Goal: Information Seeking & Learning: Compare options

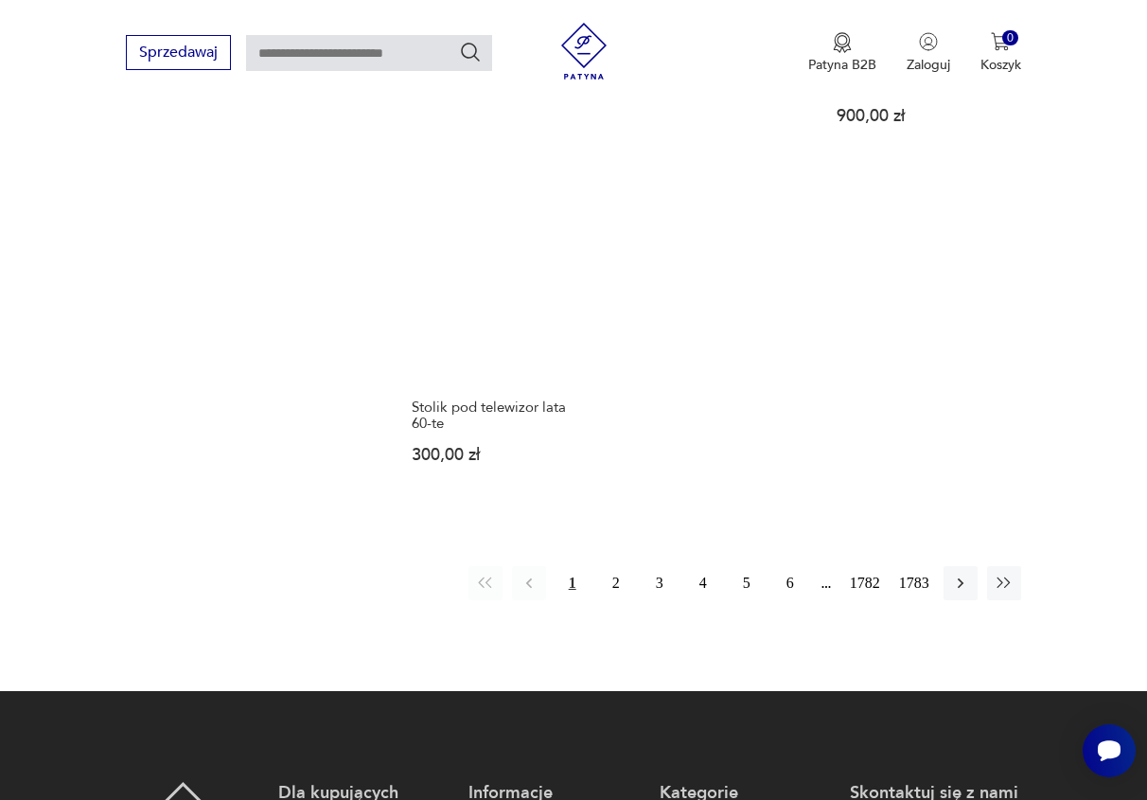
scroll to position [2306, 0]
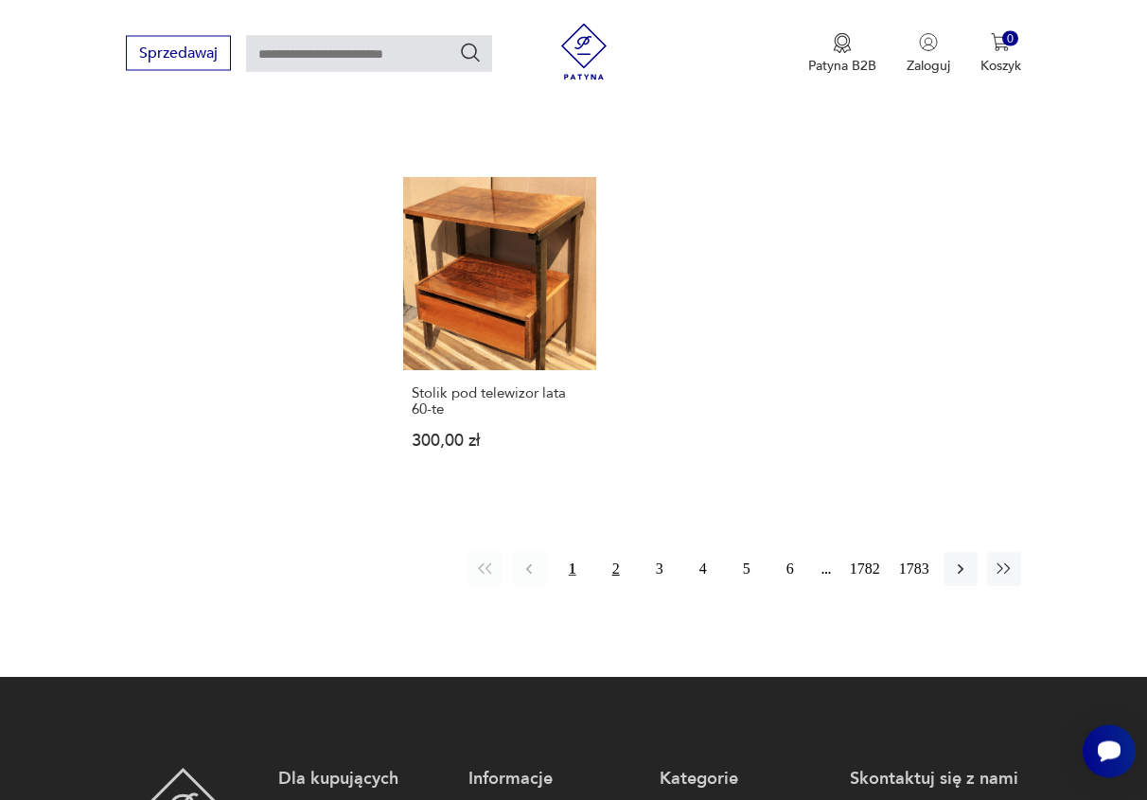
click at [621, 552] on button "2" at bounding box center [616, 569] width 34 height 34
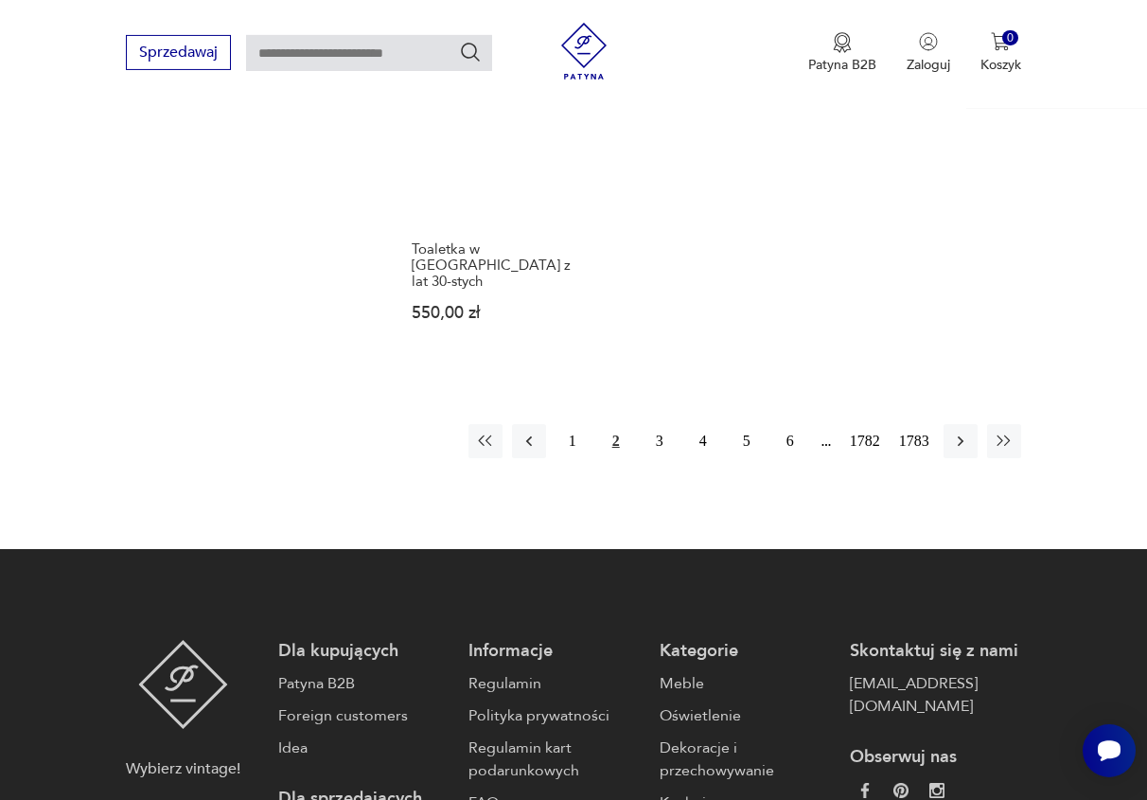
scroll to position [2370, 0]
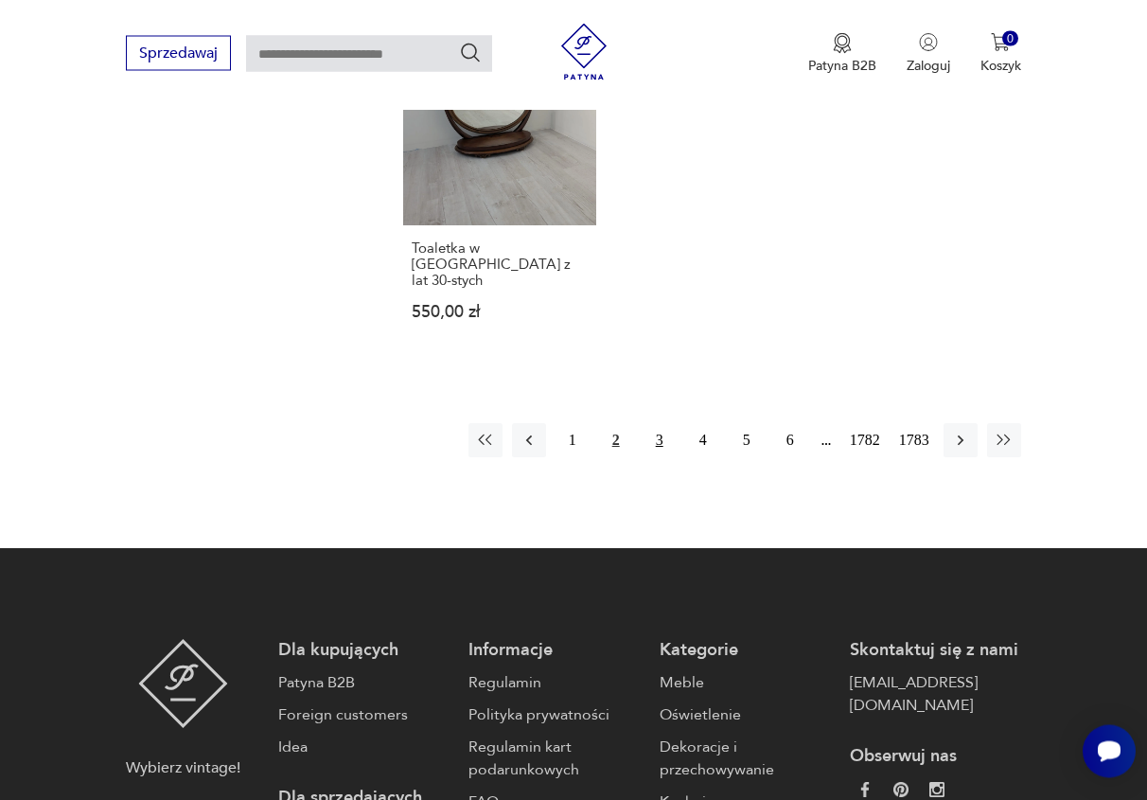
click at [664, 423] on button "3" at bounding box center [660, 440] width 34 height 34
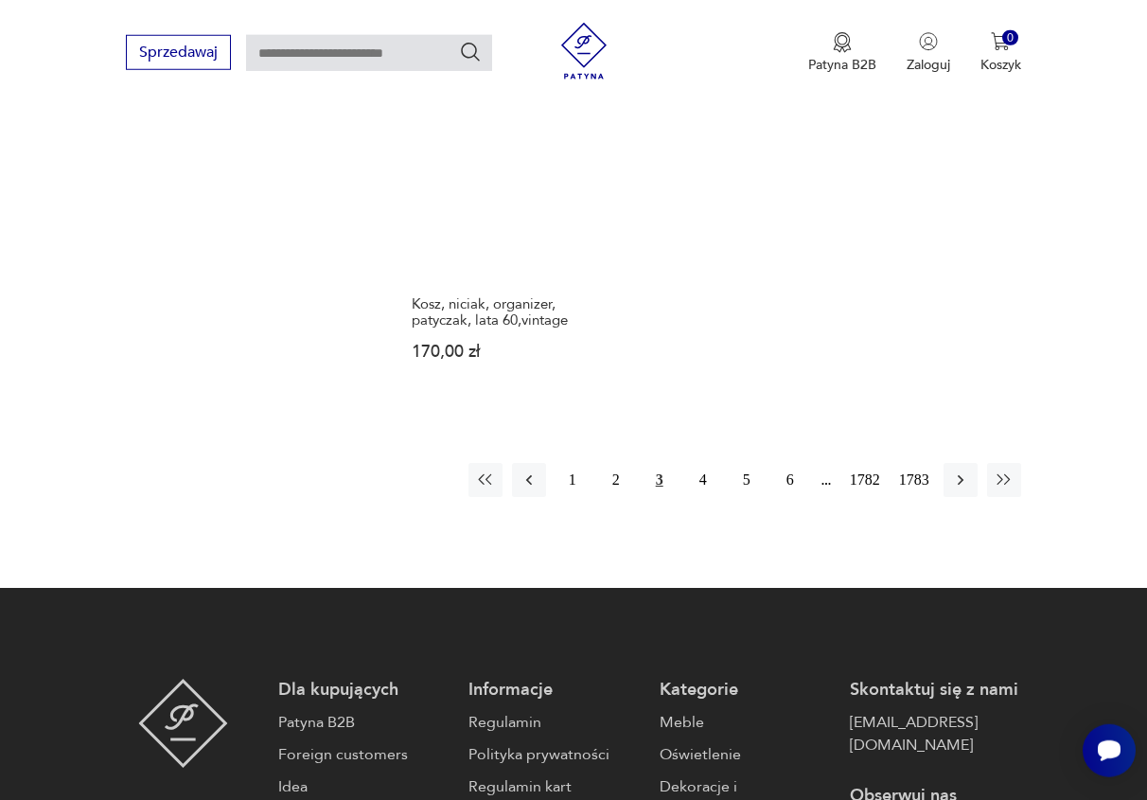
scroll to position [2370, 0]
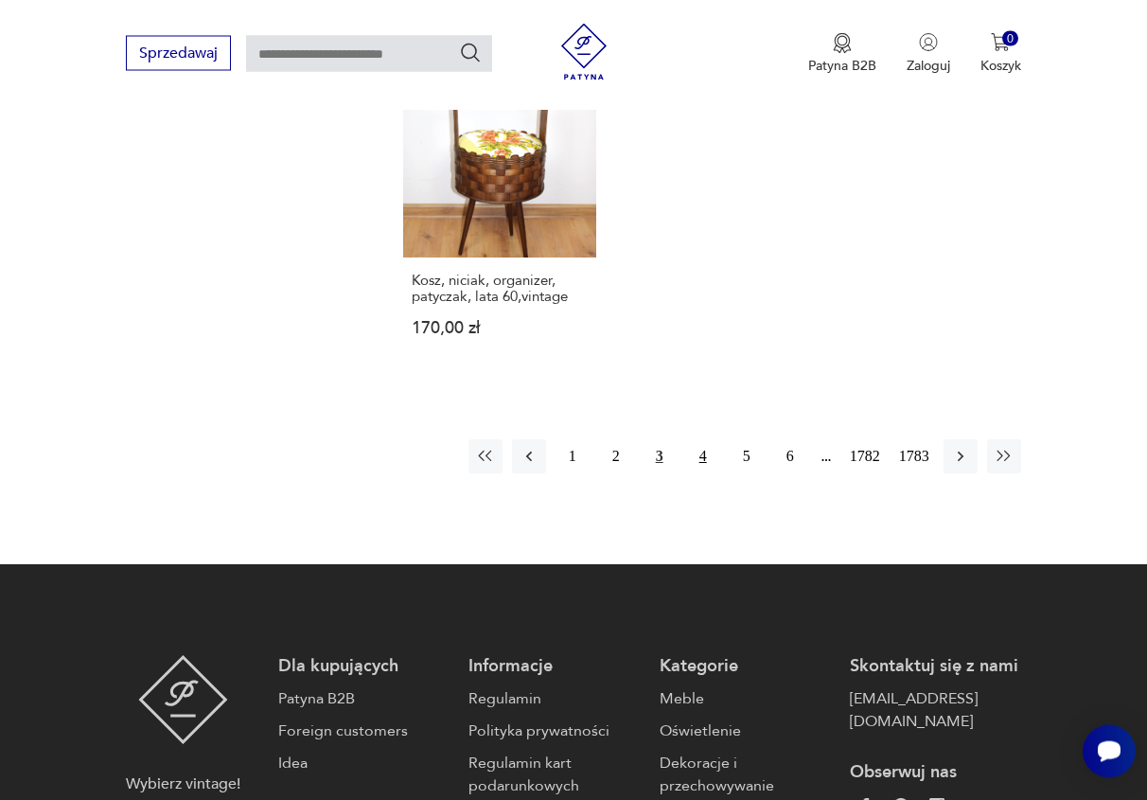
click at [704, 452] on button "4" at bounding box center [703, 456] width 34 height 34
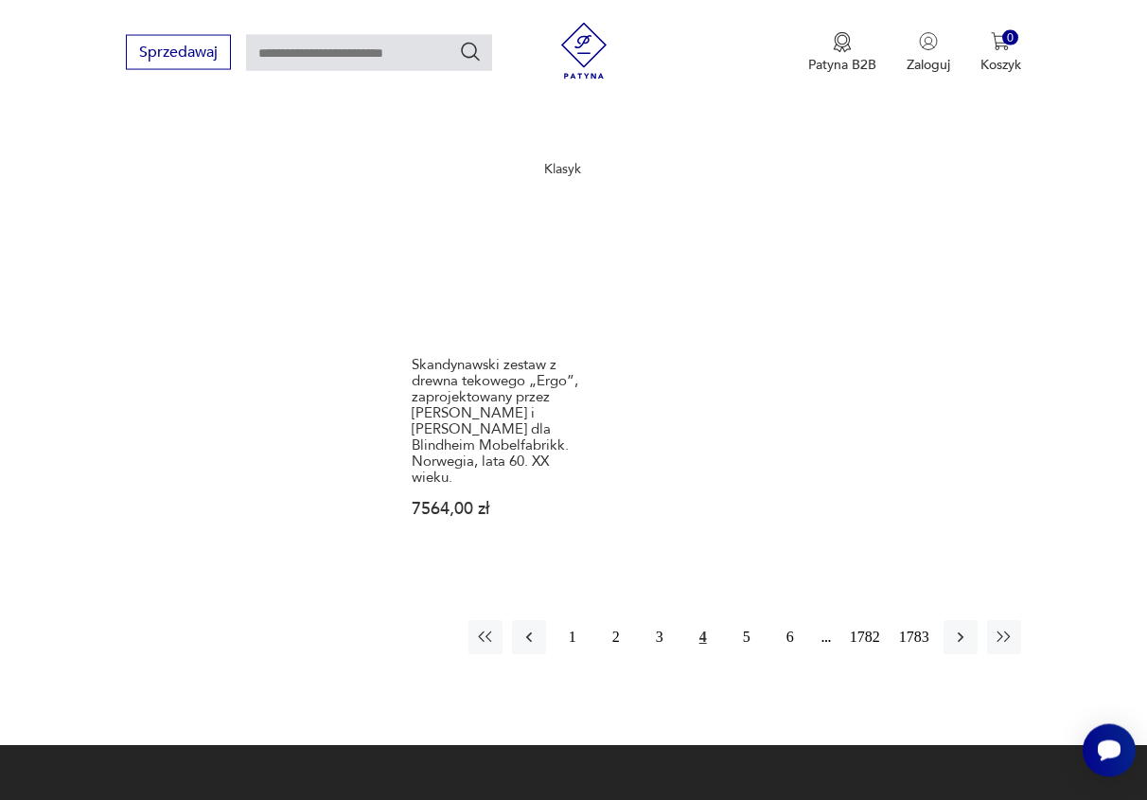
scroll to position [2370, 0]
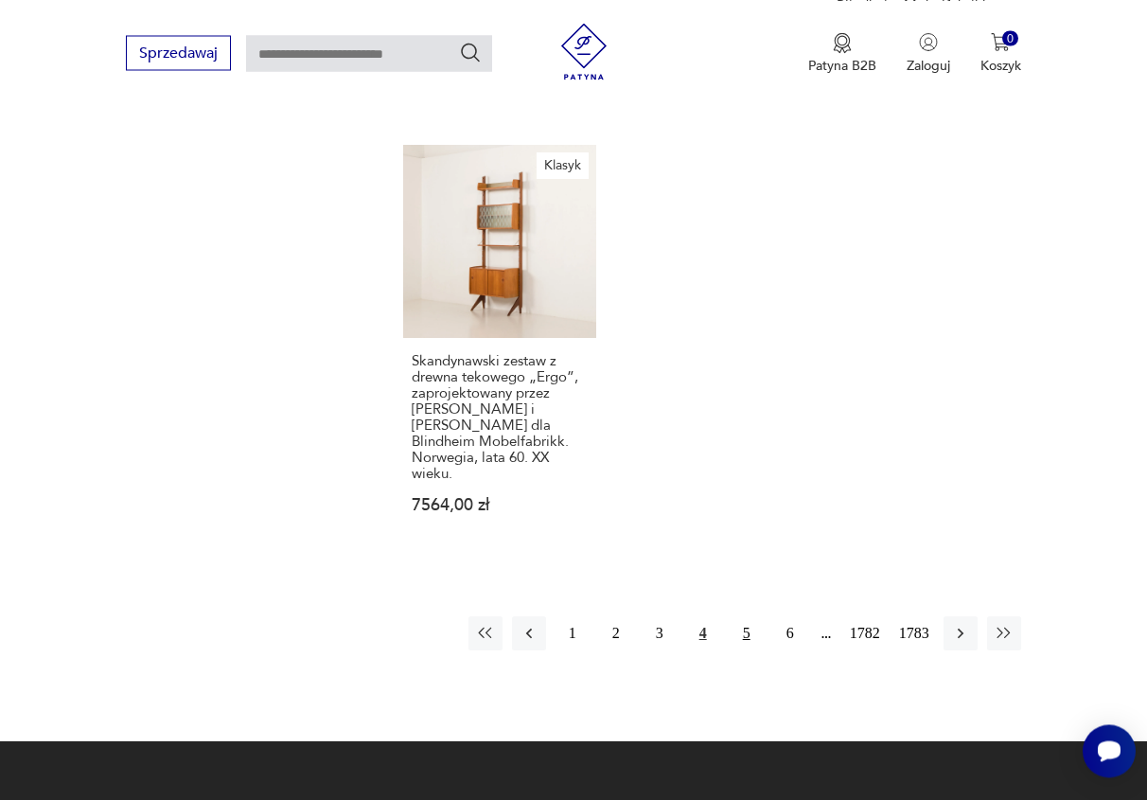
click at [749, 616] on button "5" at bounding box center [747, 633] width 34 height 34
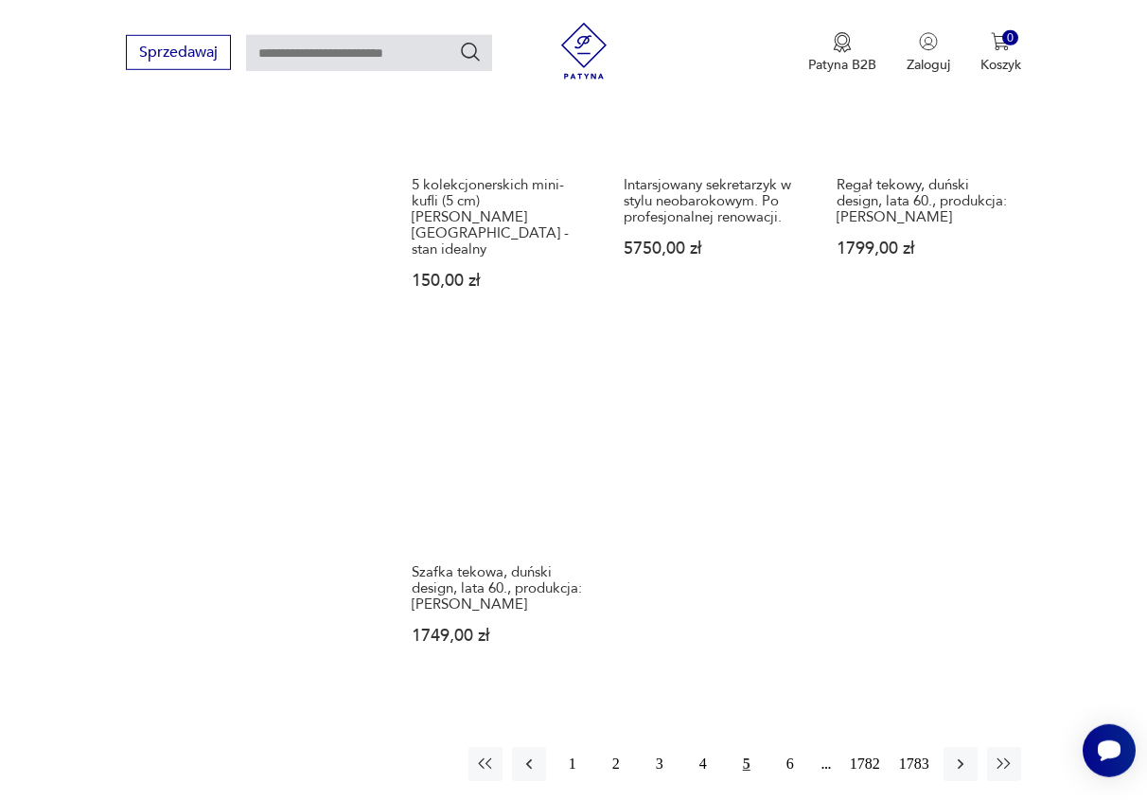
scroll to position [2274, 0]
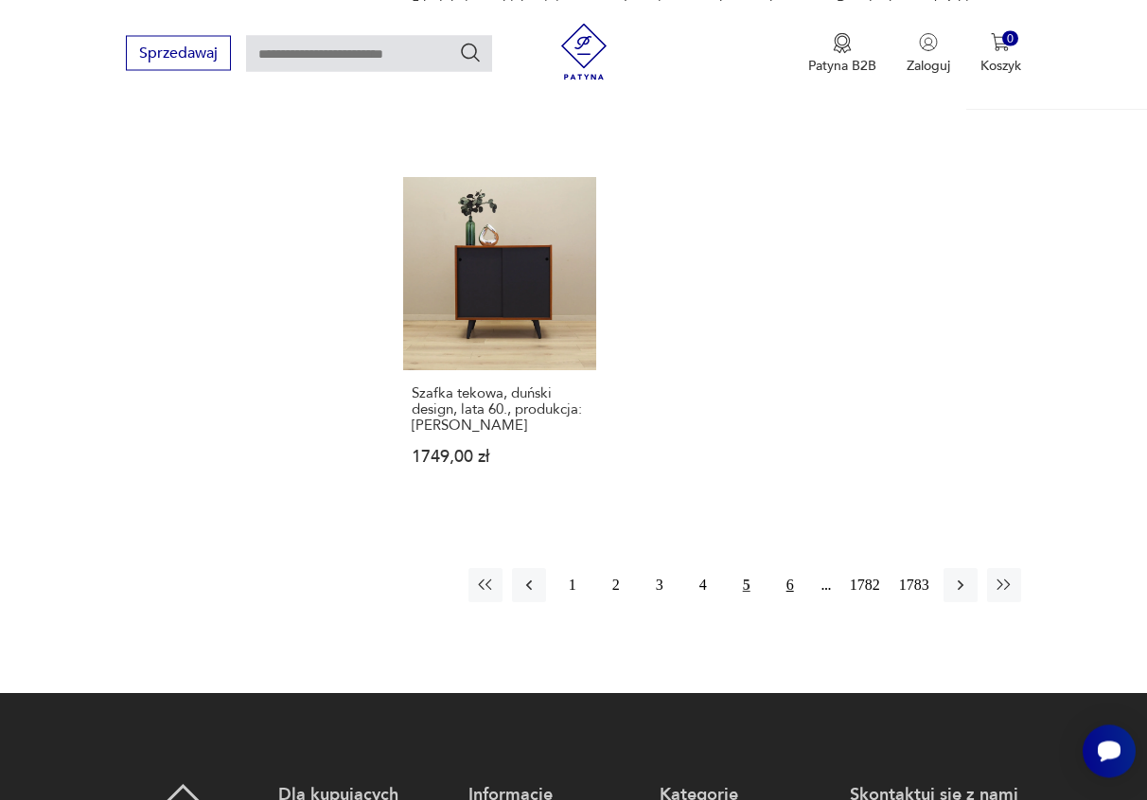
click at [795, 568] on button "6" at bounding box center [790, 585] width 34 height 34
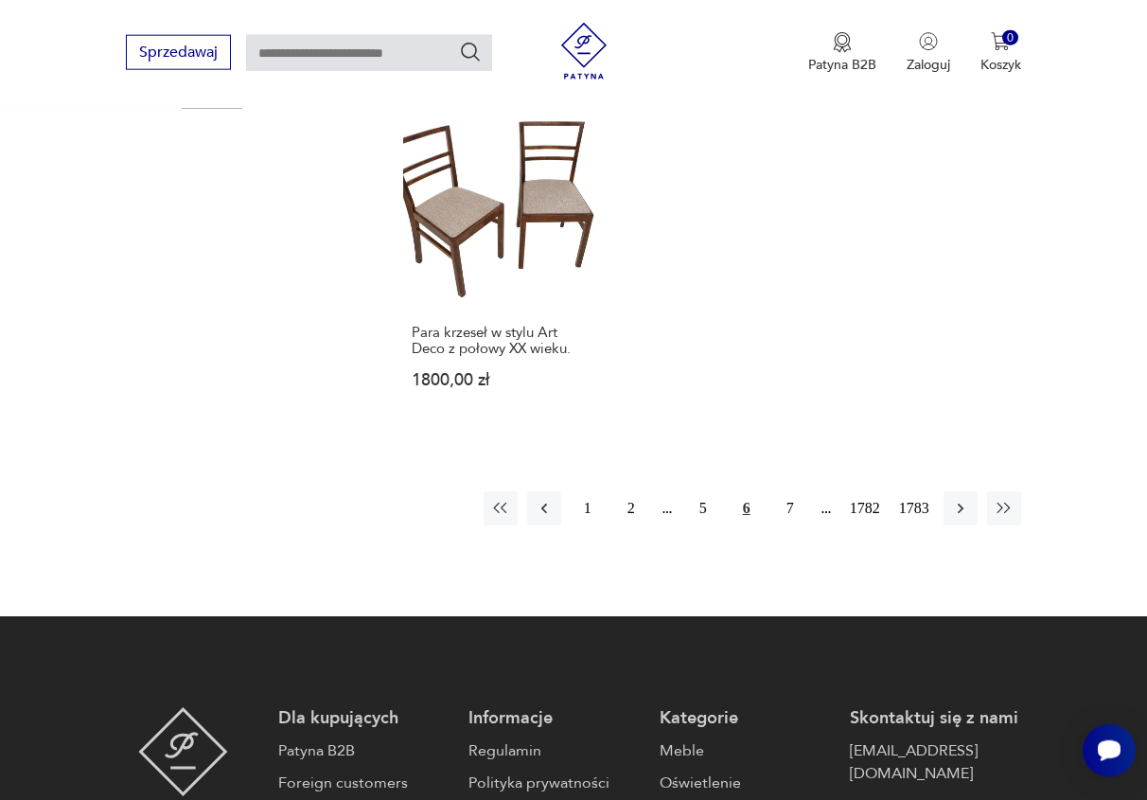
scroll to position [2467, 0]
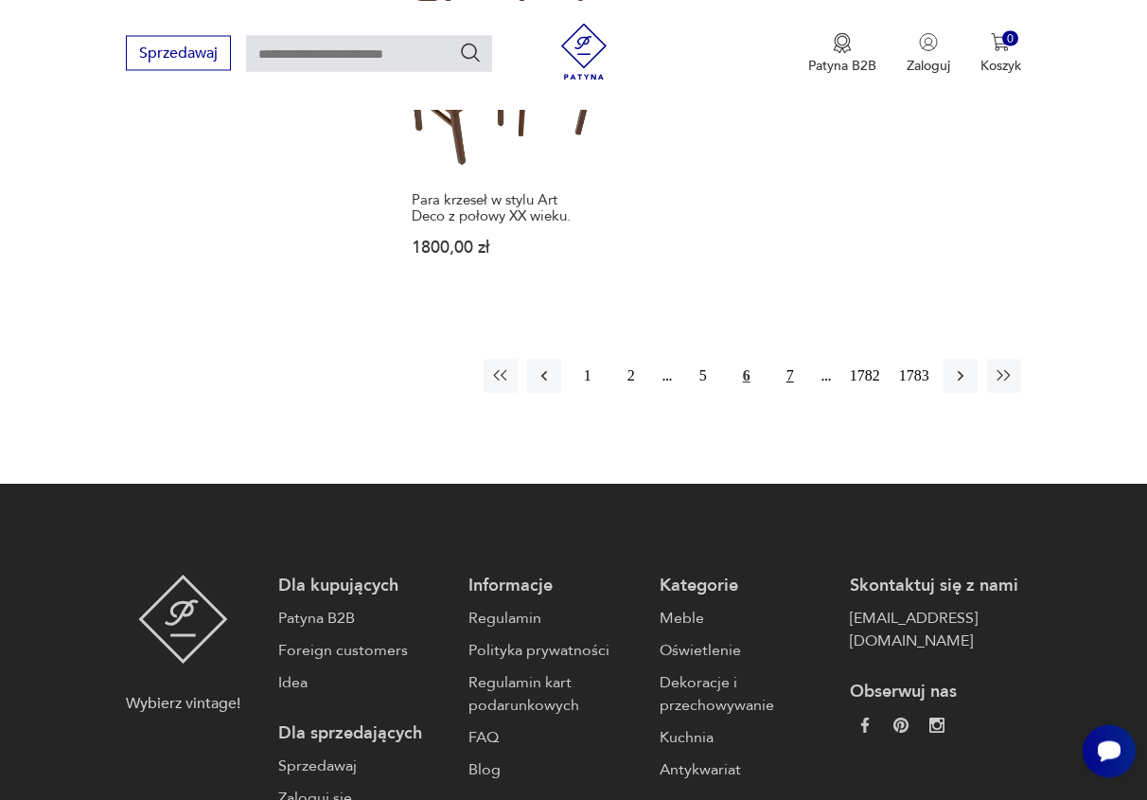
click at [791, 359] on button "7" at bounding box center [790, 376] width 34 height 34
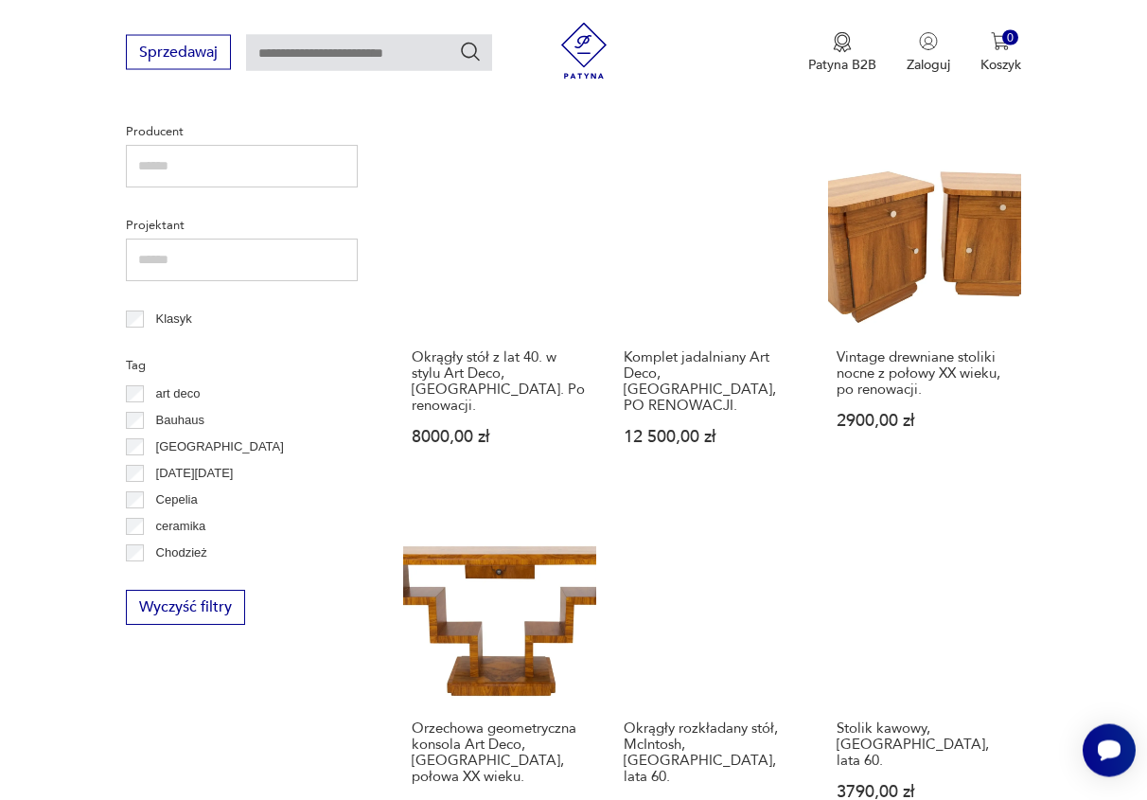
scroll to position [825, 0]
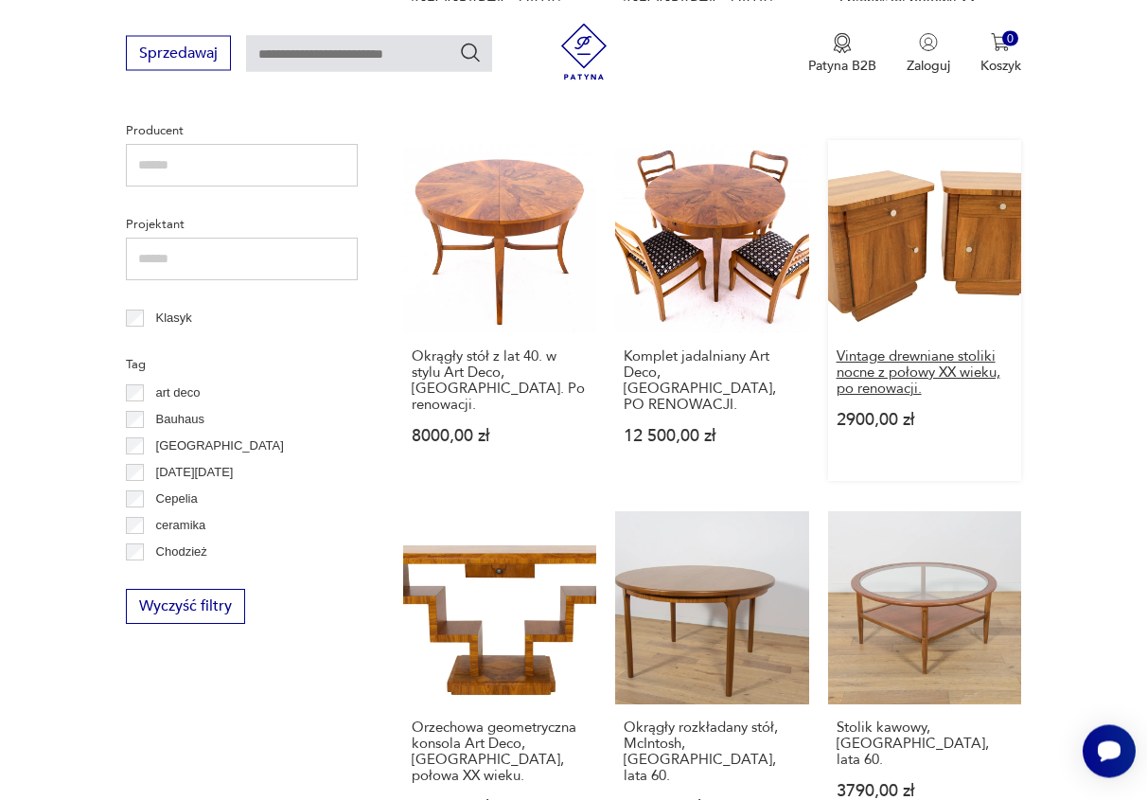
click at [871, 348] on h3 "Vintage drewniane stoliki nocne z połowy XX wieku, po renowacji." at bounding box center [925, 372] width 176 height 48
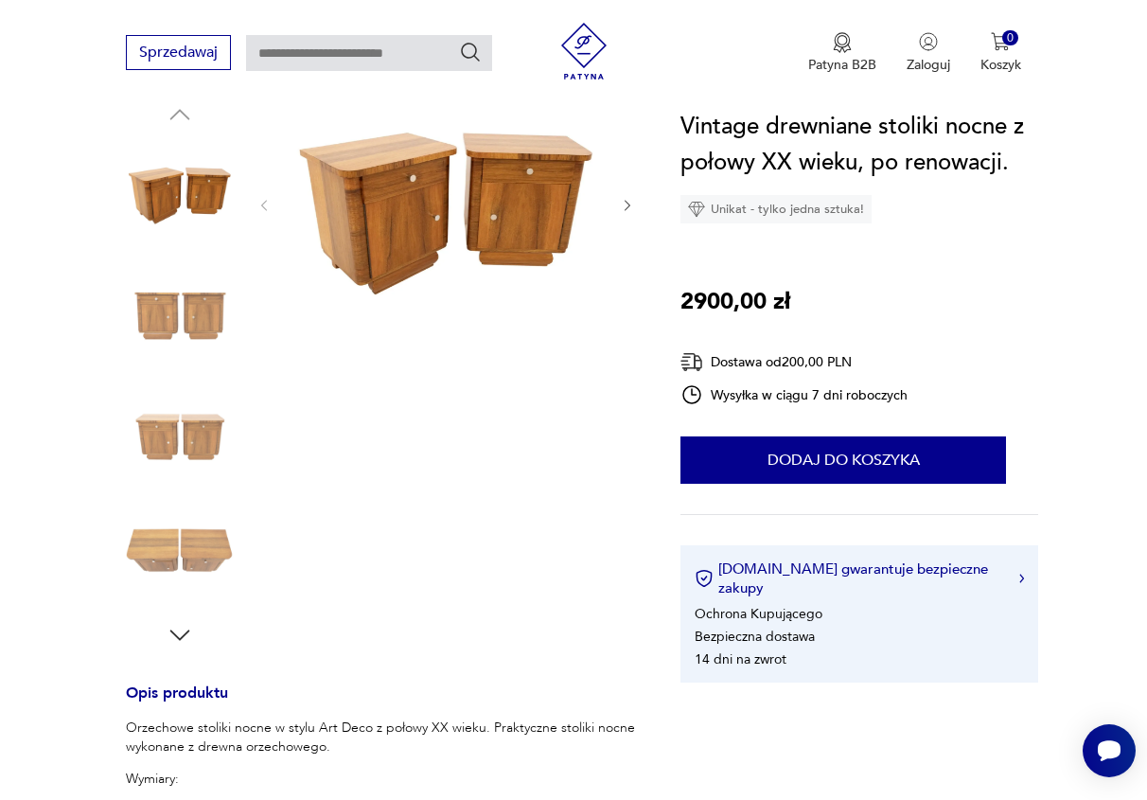
click at [624, 206] on icon "button" at bounding box center [627, 205] width 15 height 15
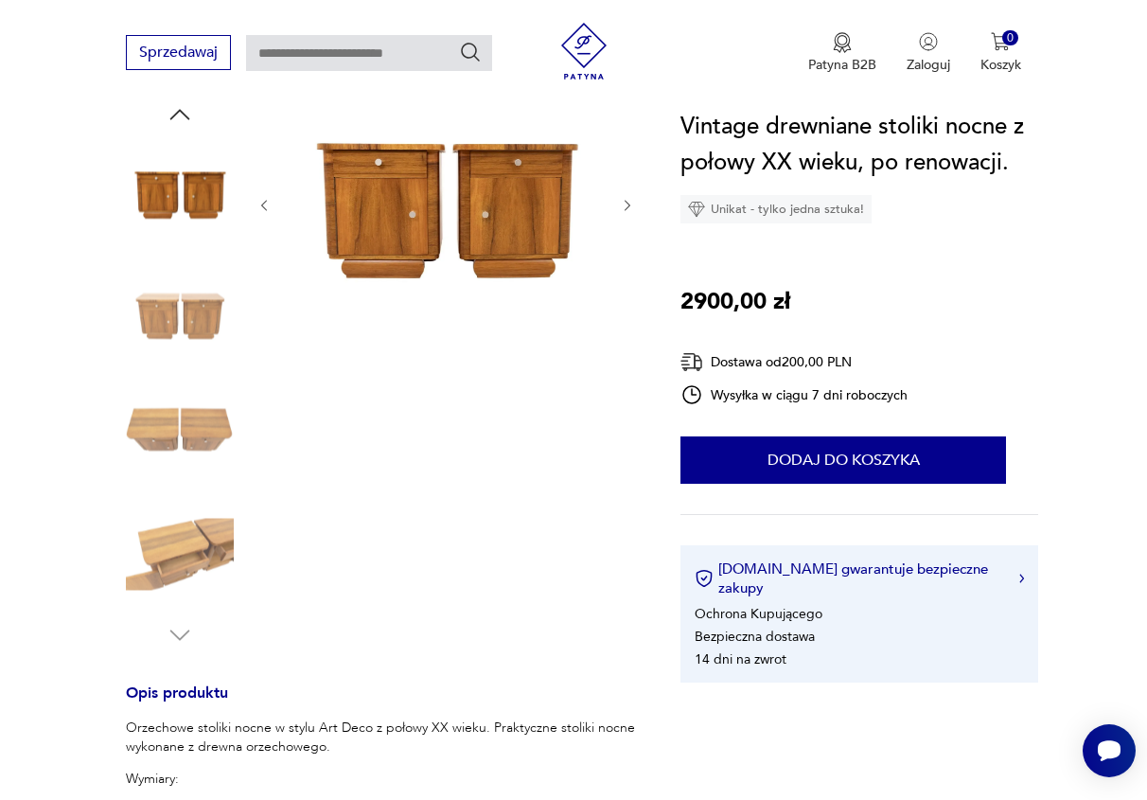
click at [624, 206] on icon "button" at bounding box center [627, 205] width 15 height 15
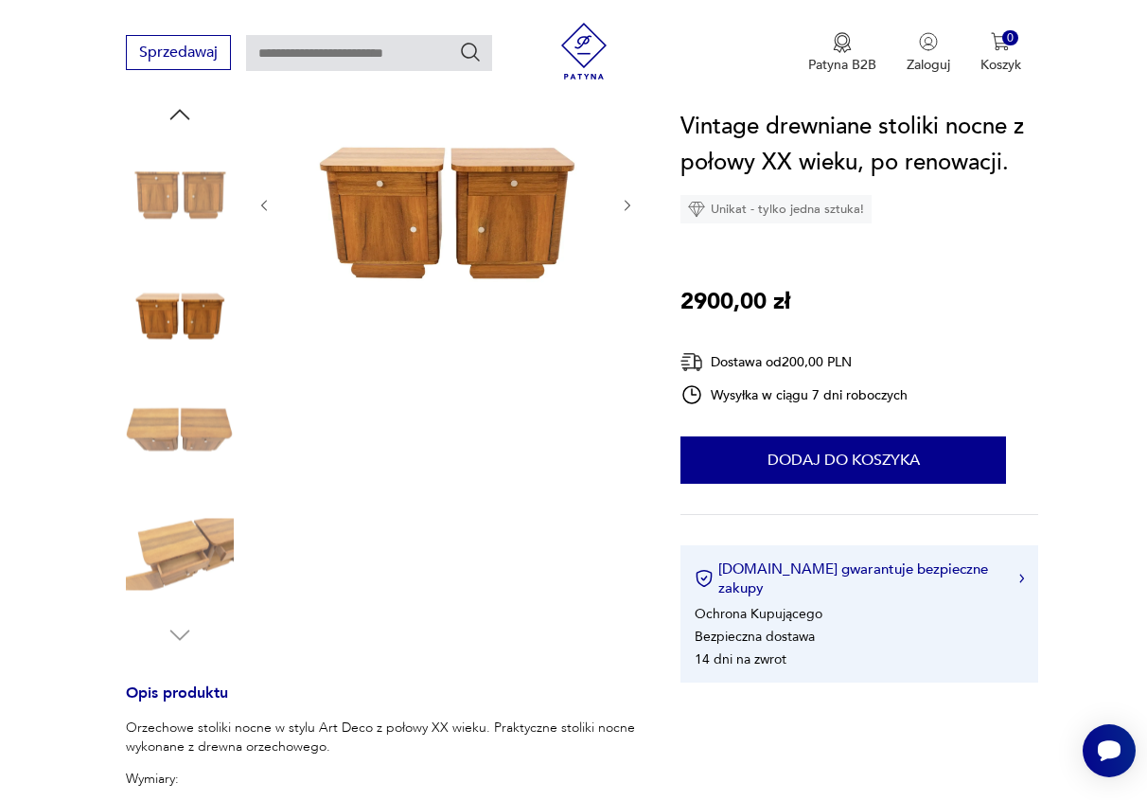
click at [624, 206] on icon "button" at bounding box center [627, 205] width 15 height 15
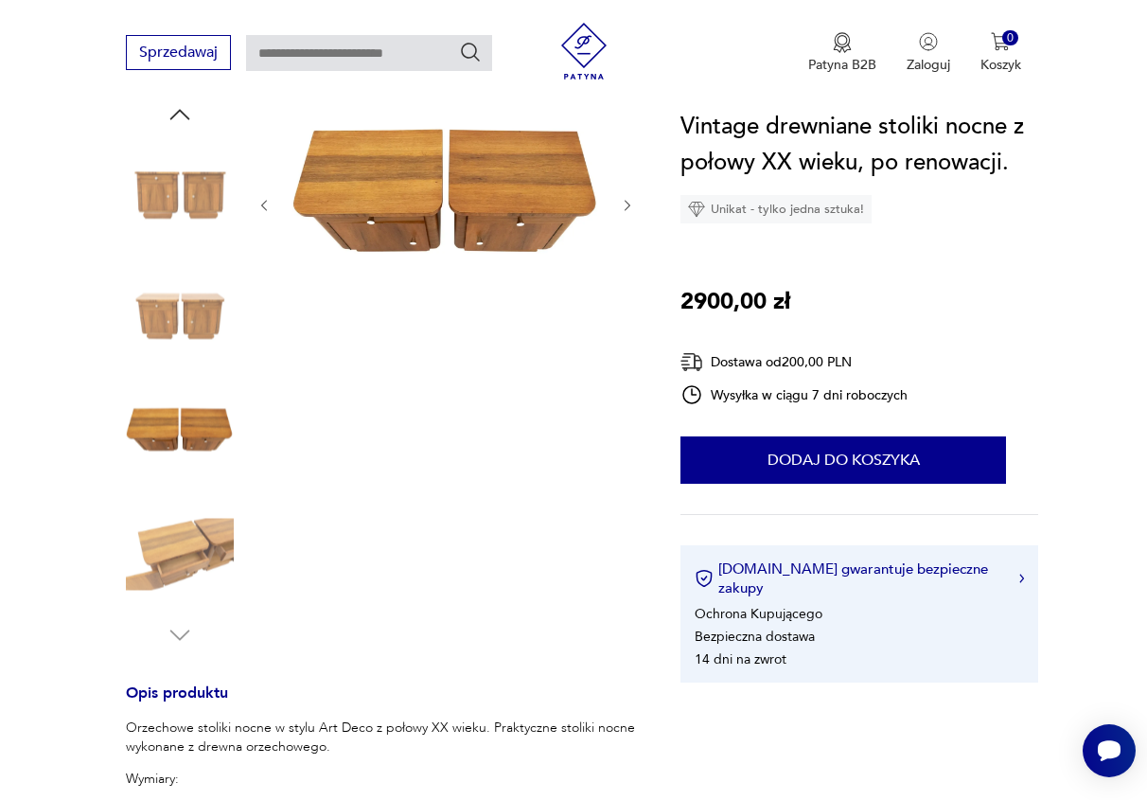
click at [624, 206] on icon "button" at bounding box center [627, 205] width 15 height 15
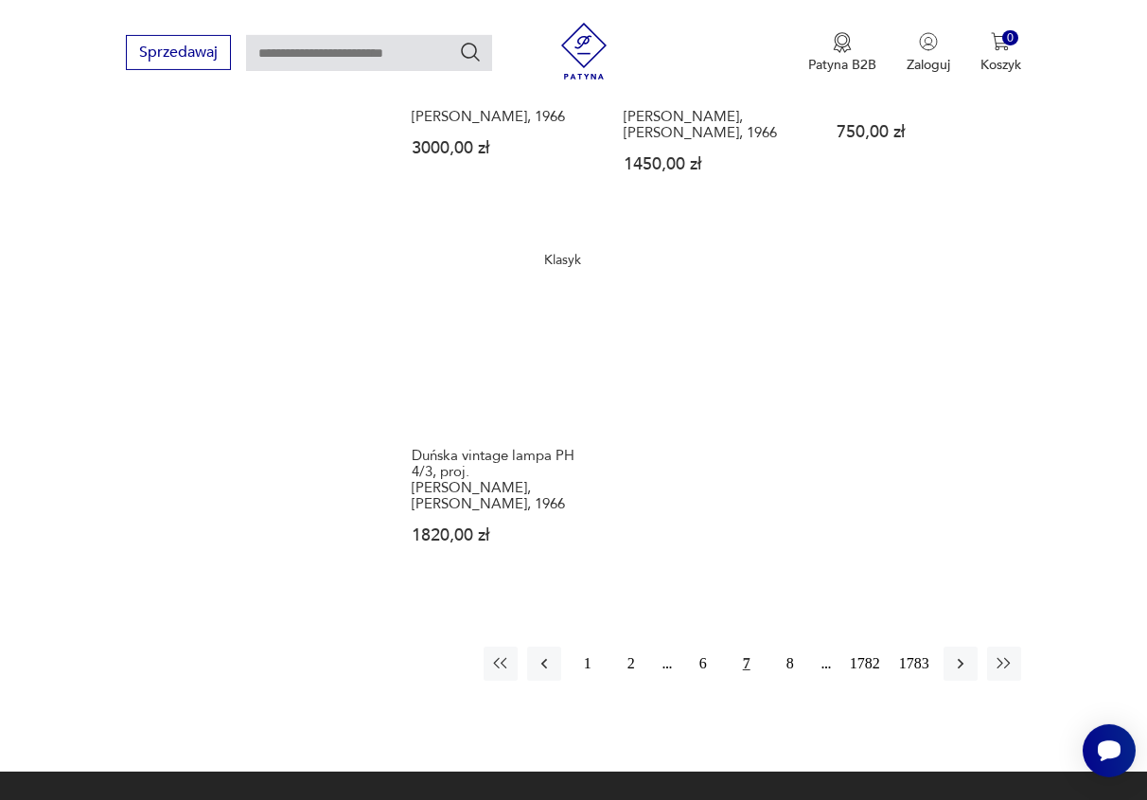
scroll to position [2212, 0]
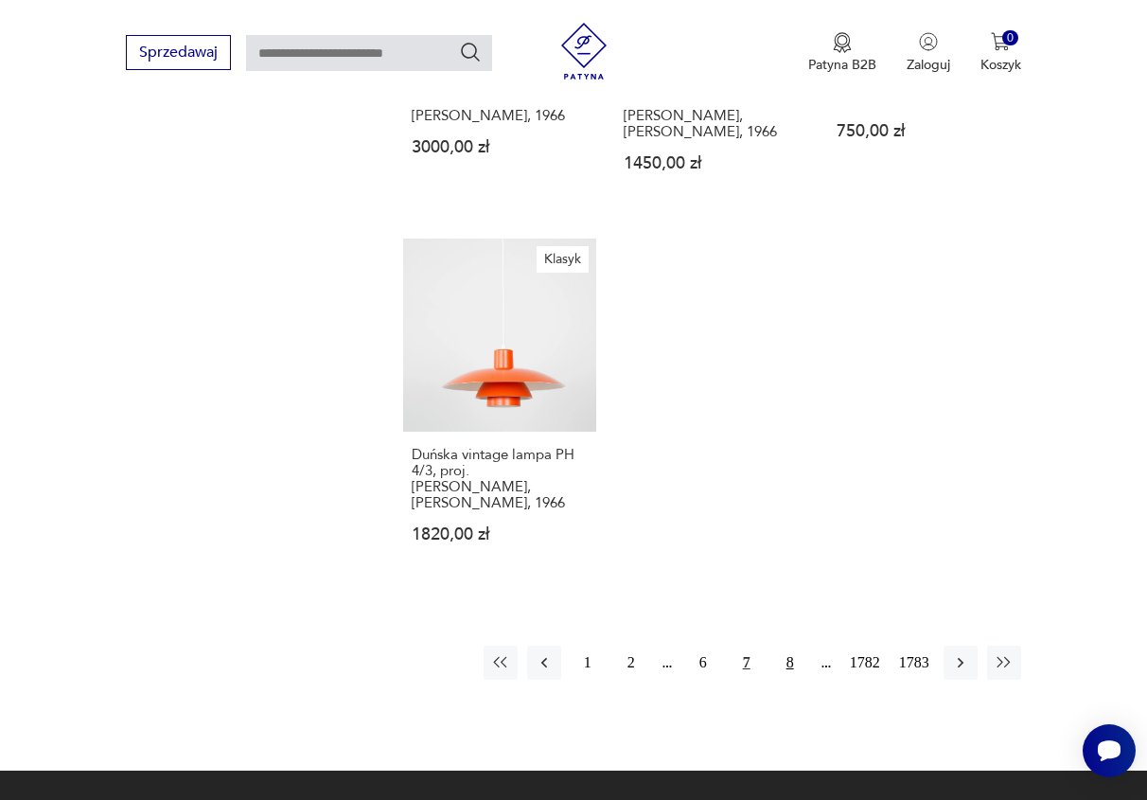
click at [787, 646] on button "8" at bounding box center [790, 663] width 34 height 34
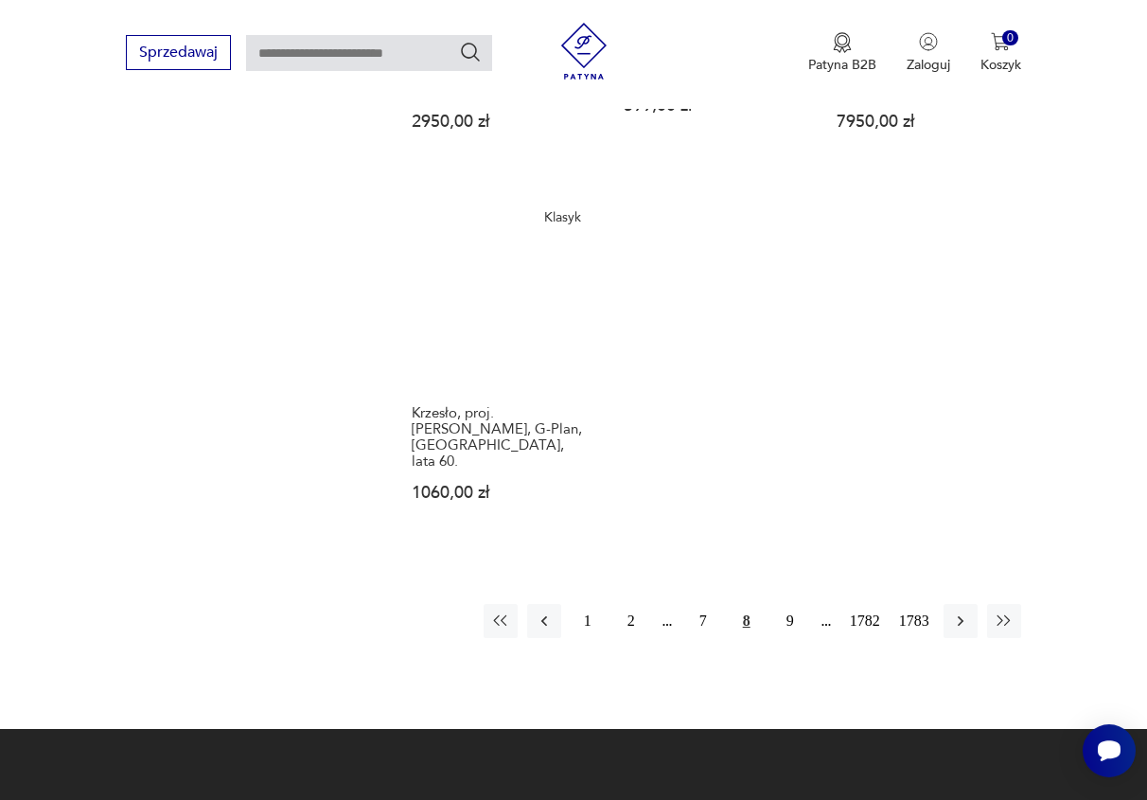
scroll to position [2273, 0]
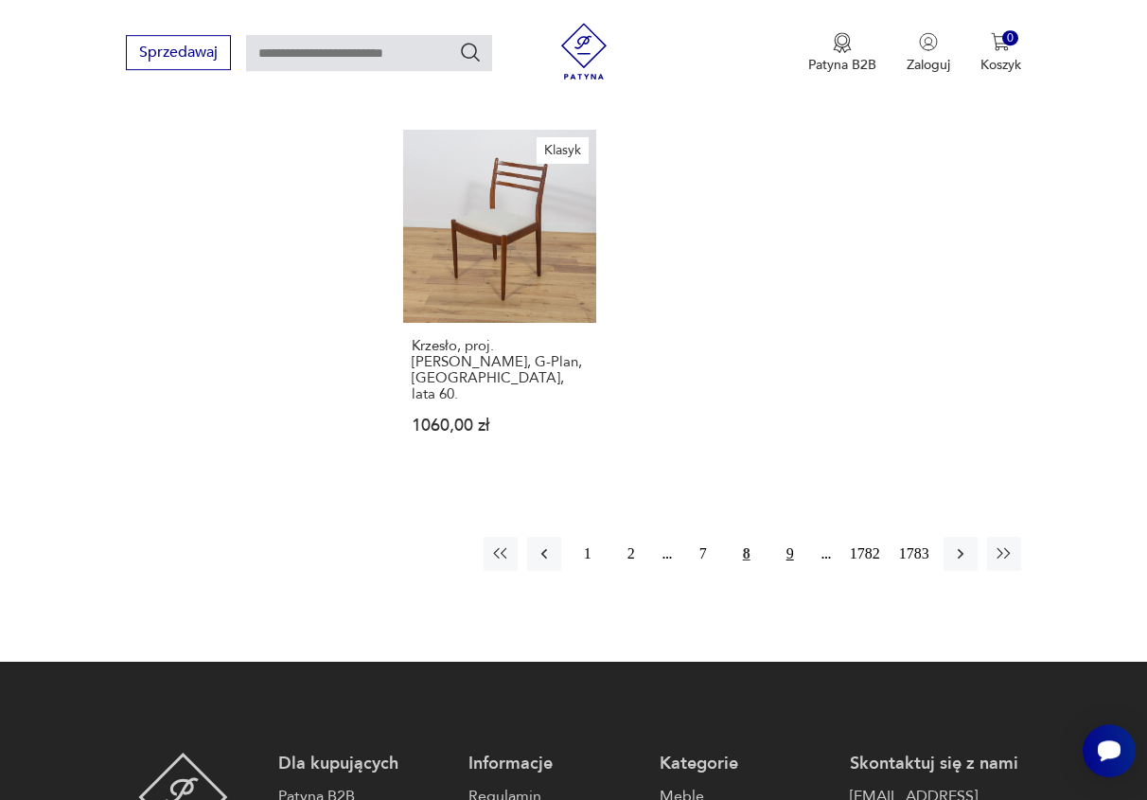
click at [788, 537] on button "9" at bounding box center [790, 554] width 34 height 34
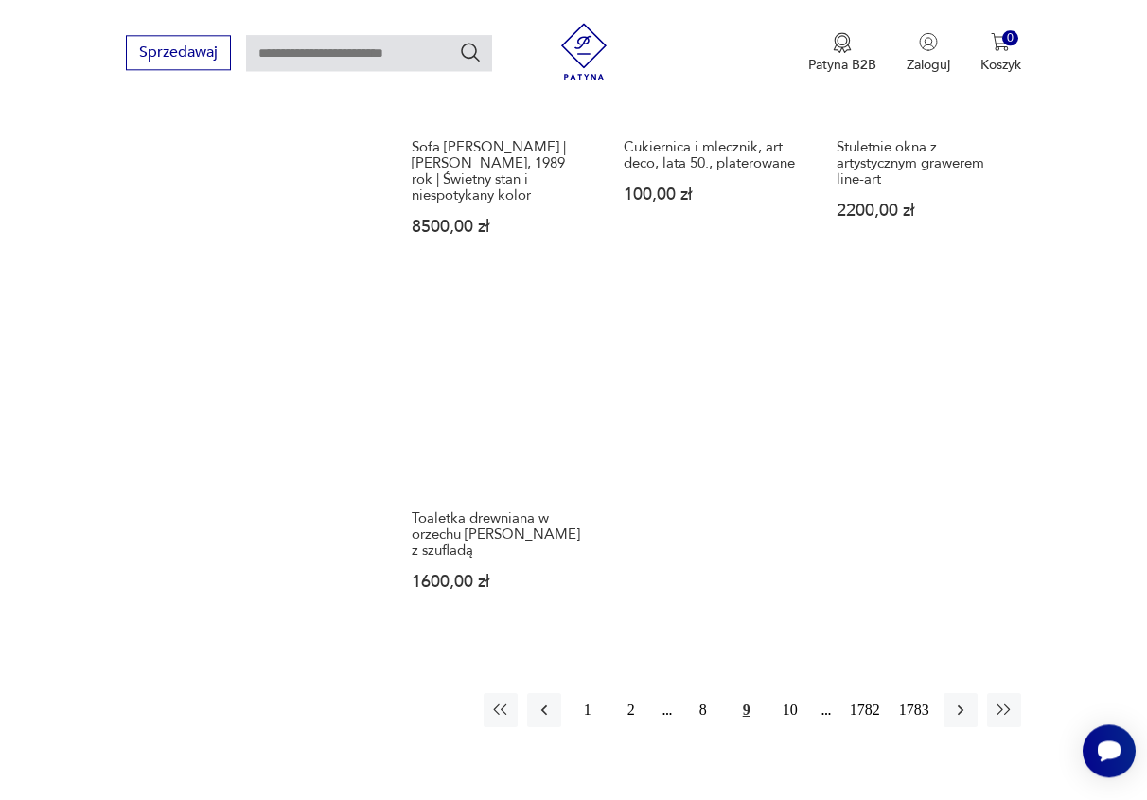
scroll to position [2369, 0]
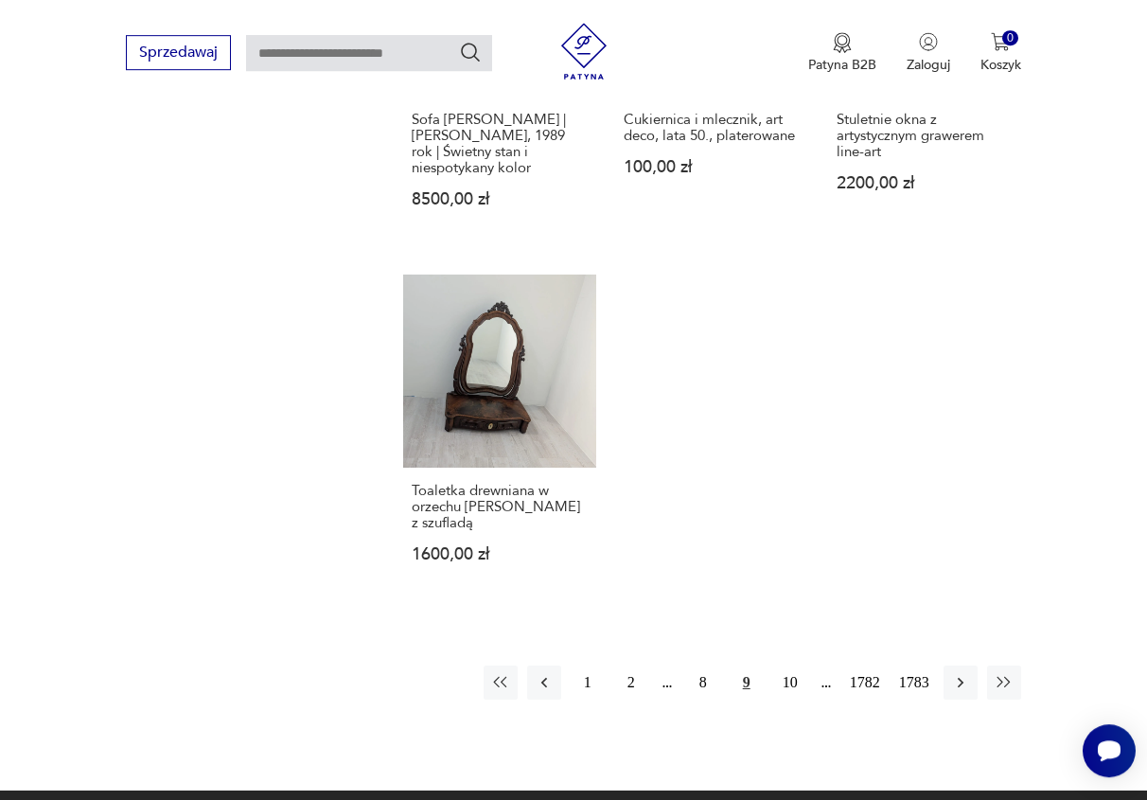
drag, startPoint x: 791, startPoint y: 627, endPoint x: 789, endPoint y: 608, distance: 19.0
click at [791, 665] on button "10" at bounding box center [790, 682] width 34 height 34
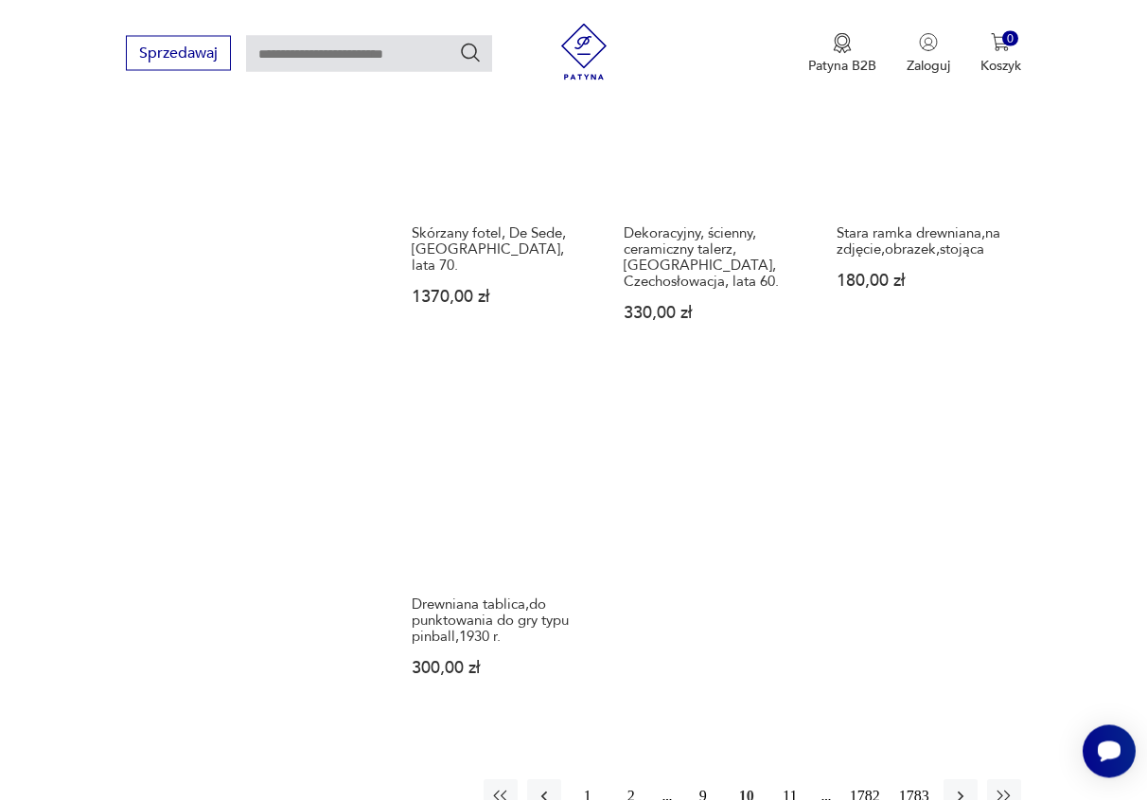
scroll to position [2080, 0]
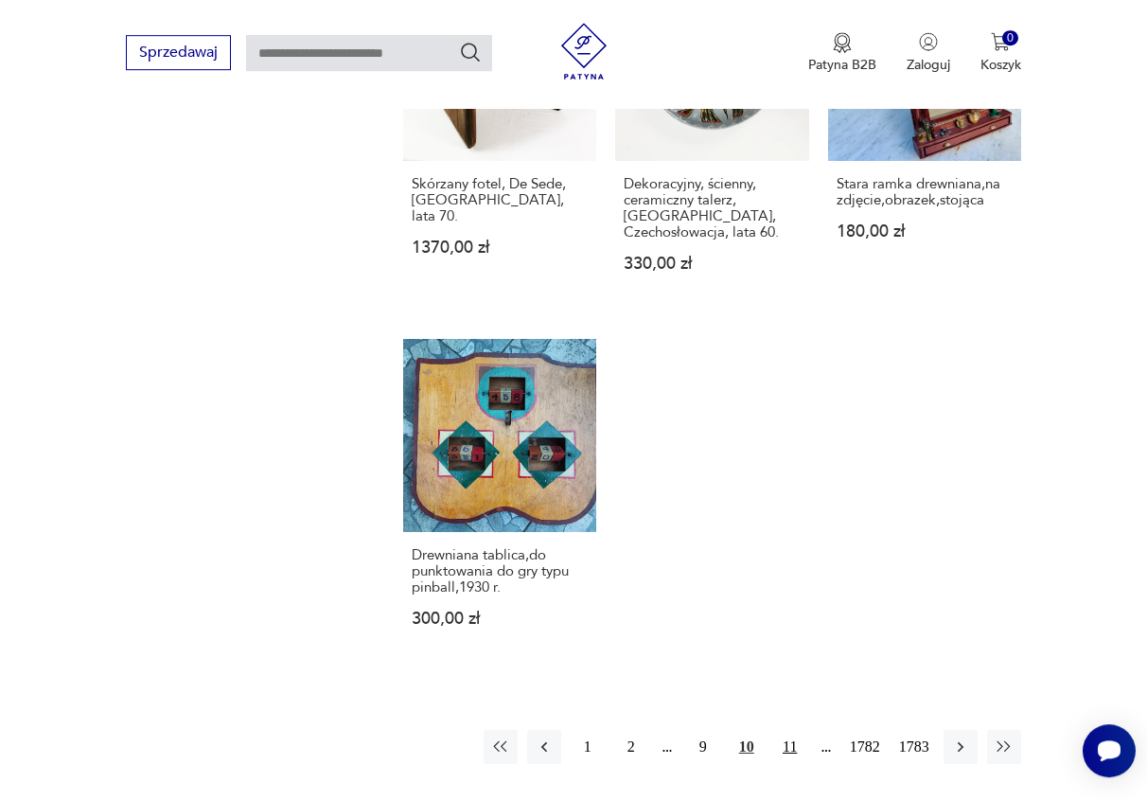
click at [793, 730] on button "11" at bounding box center [790, 747] width 34 height 34
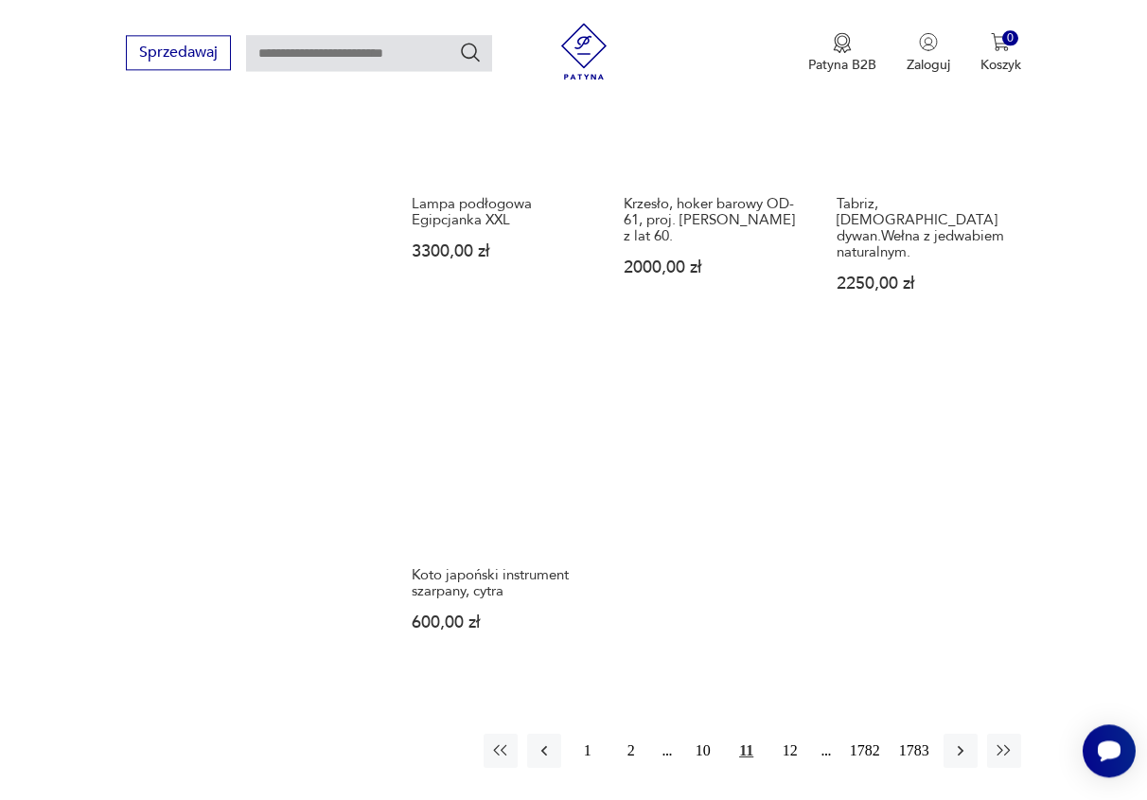
scroll to position [2080, 0]
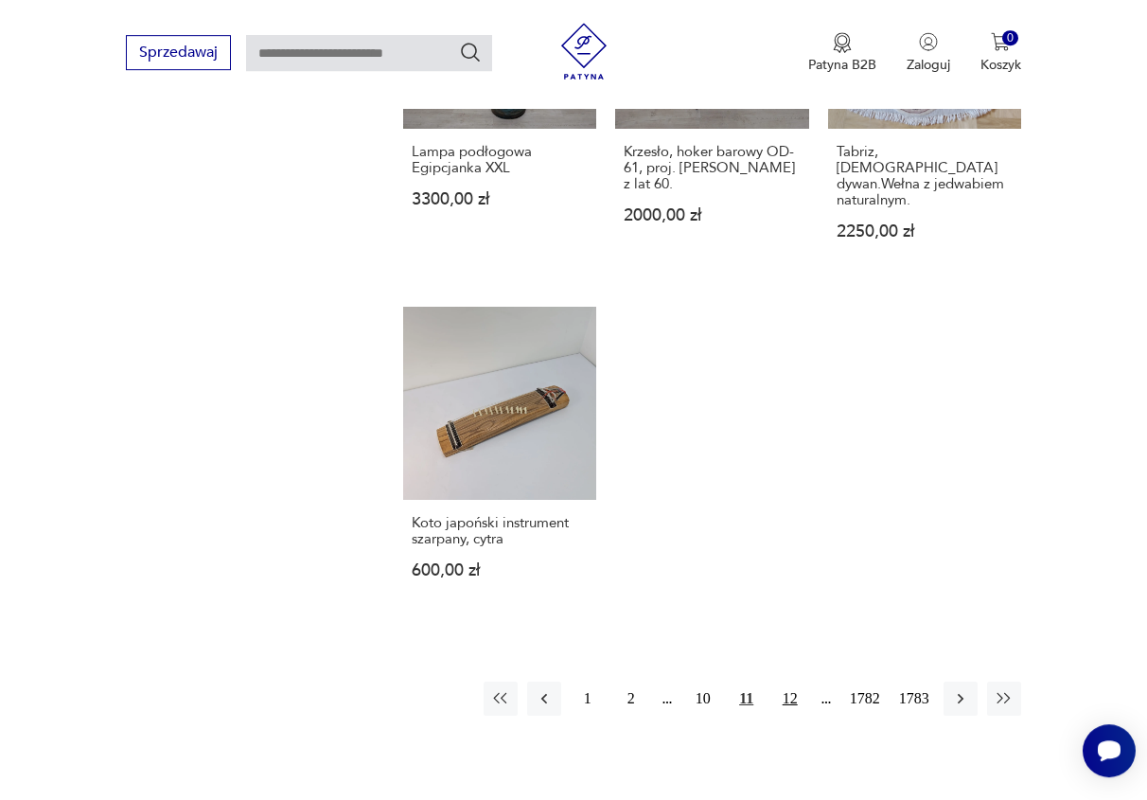
click at [791, 682] on button "12" at bounding box center [790, 699] width 34 height 34
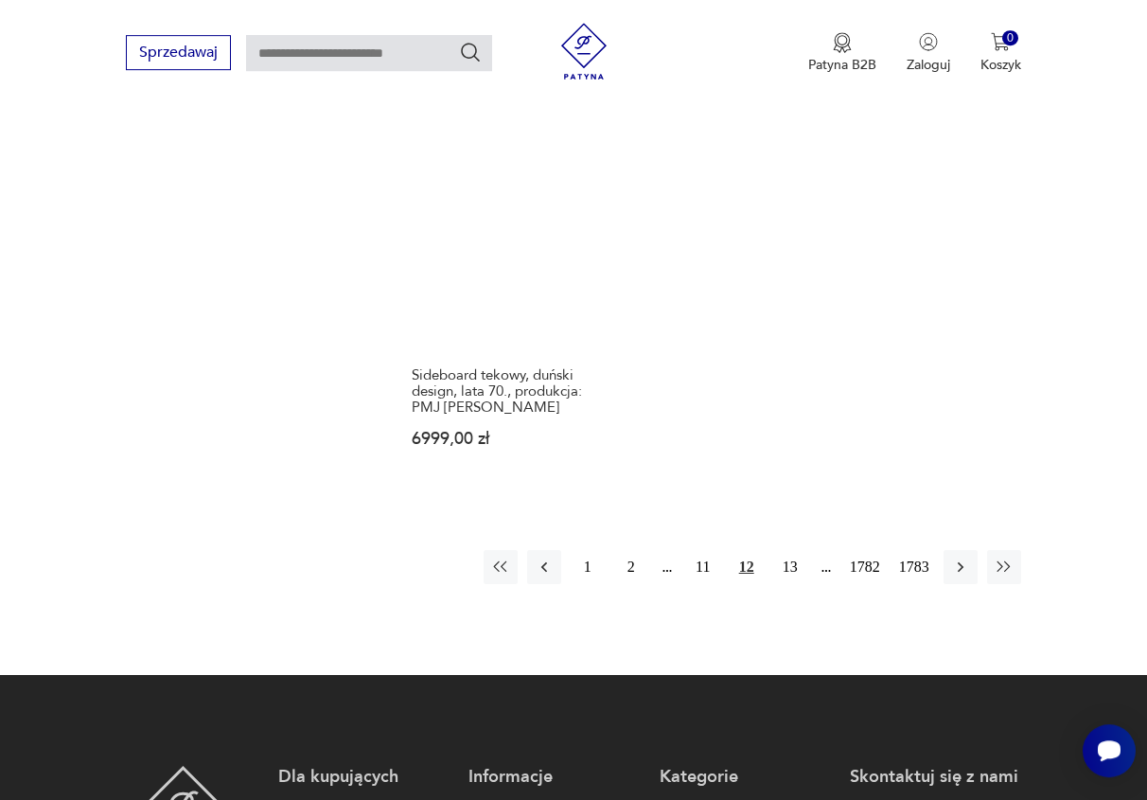
scroll to position [2369, 0]
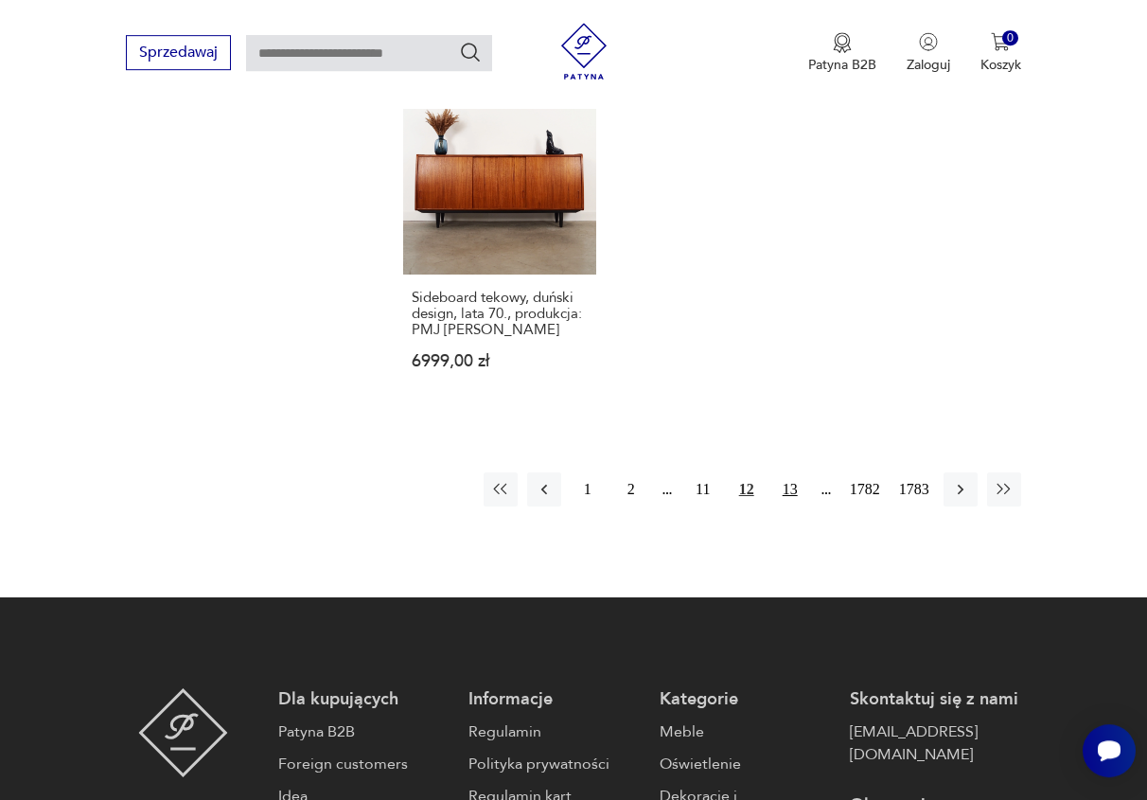
click at [782, 472] on button "13" at bounding box center [790, 489] width 34 height 34
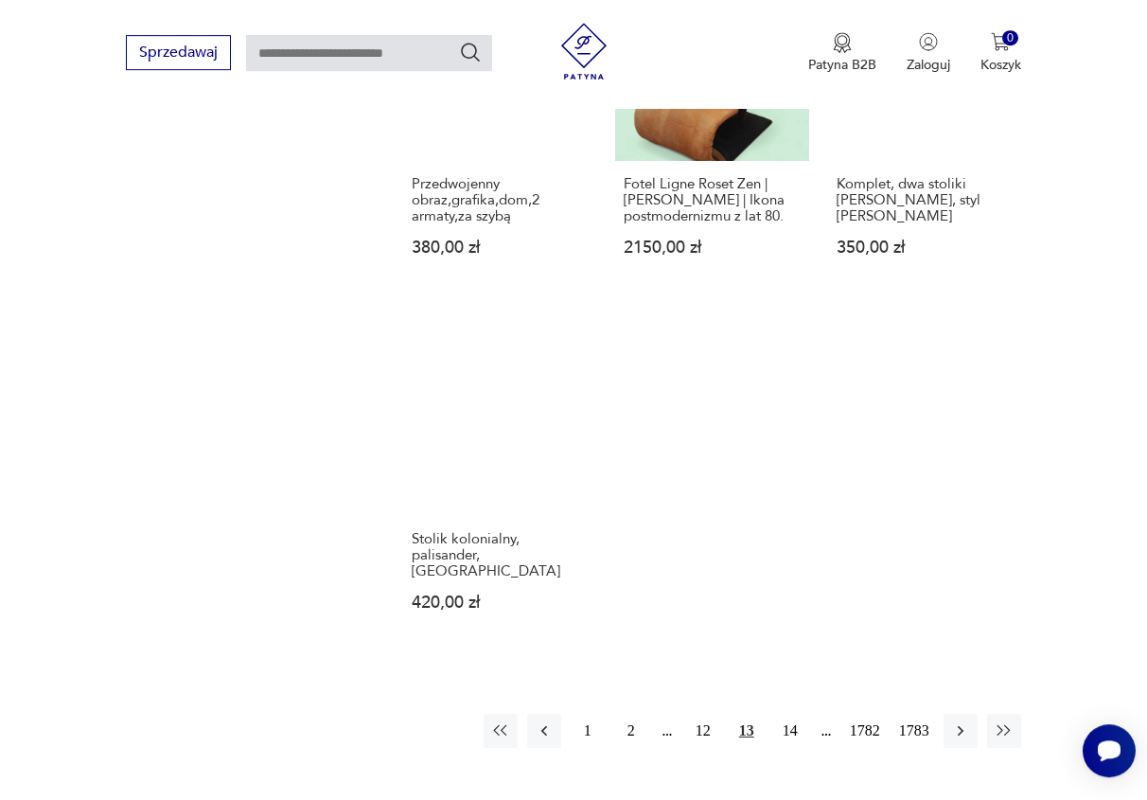
scroll to position [2369, 0]
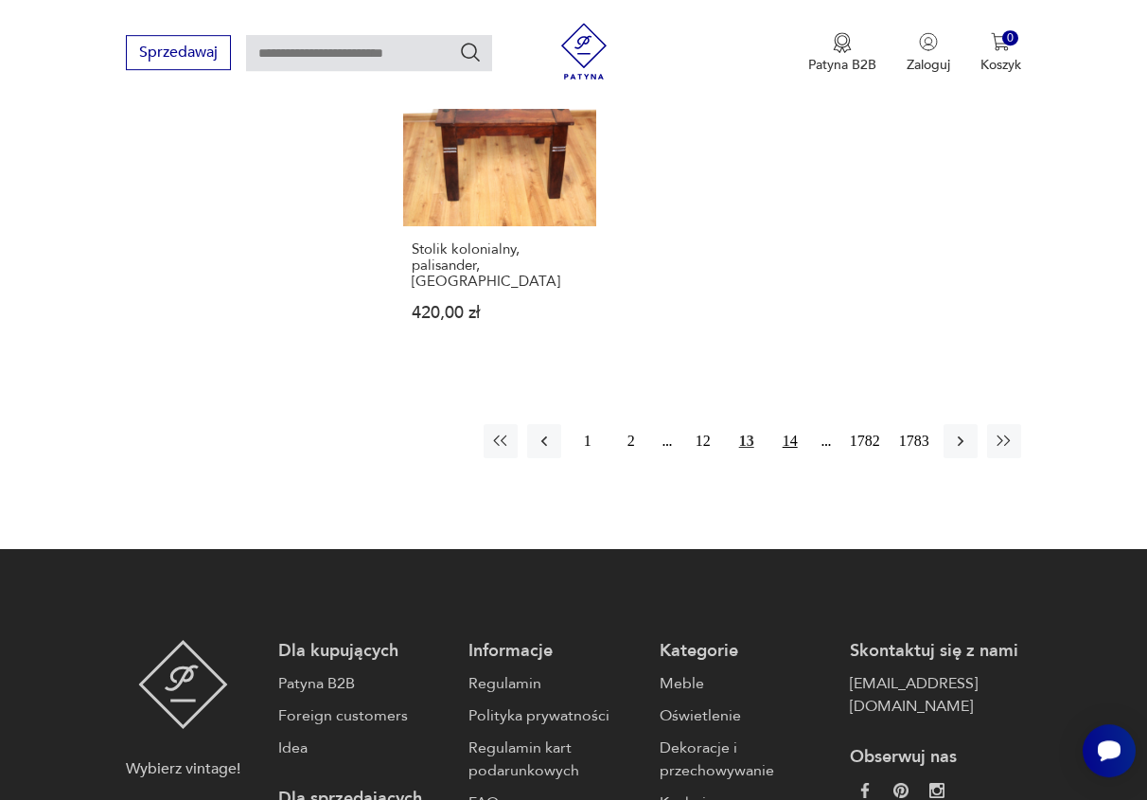
click at [788, 424] on button "14" at bounding box center [790, 441] width 34 height 34
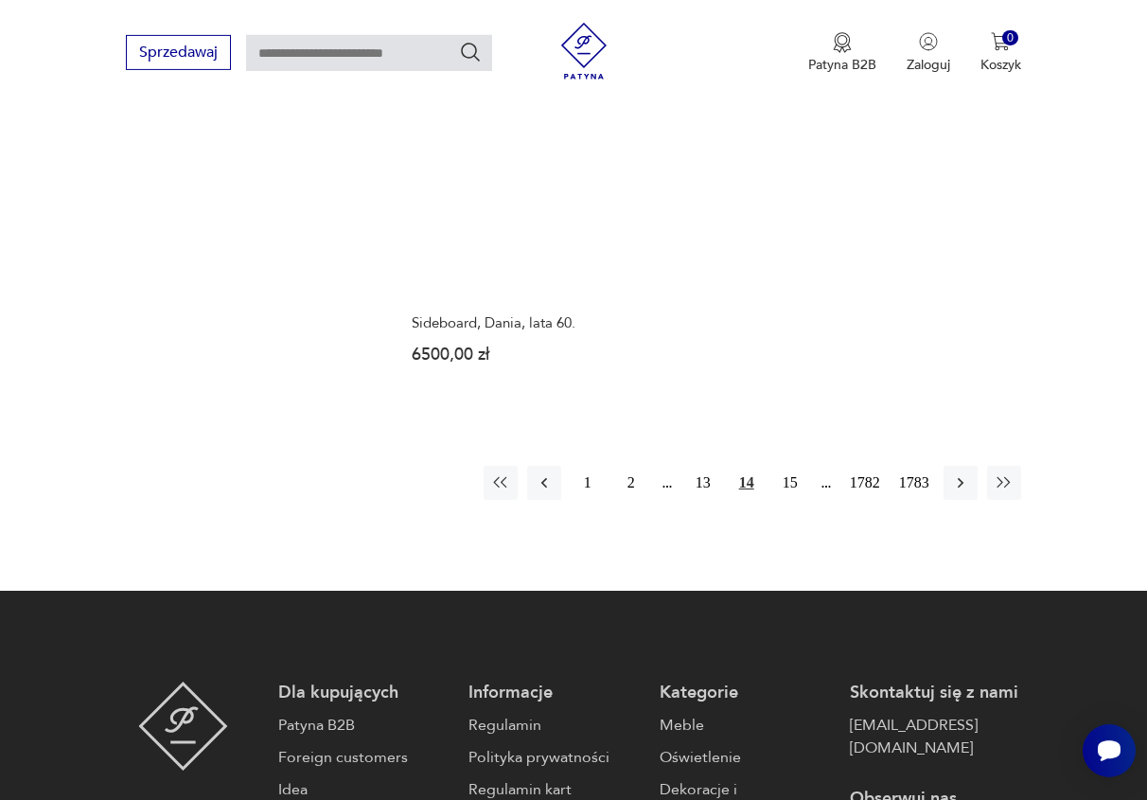
scroll to position [2466, 0]
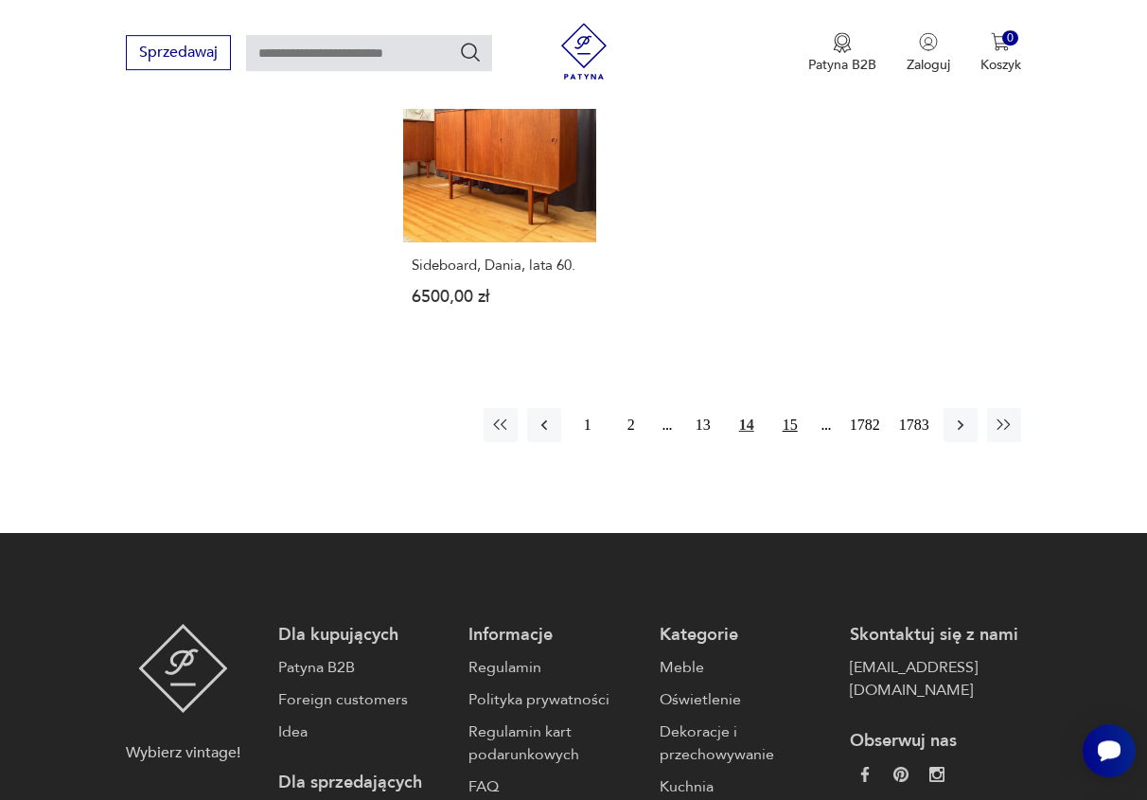
click at [797, 408] on button "15" at bounding box center [790, 425] width 34 height 34
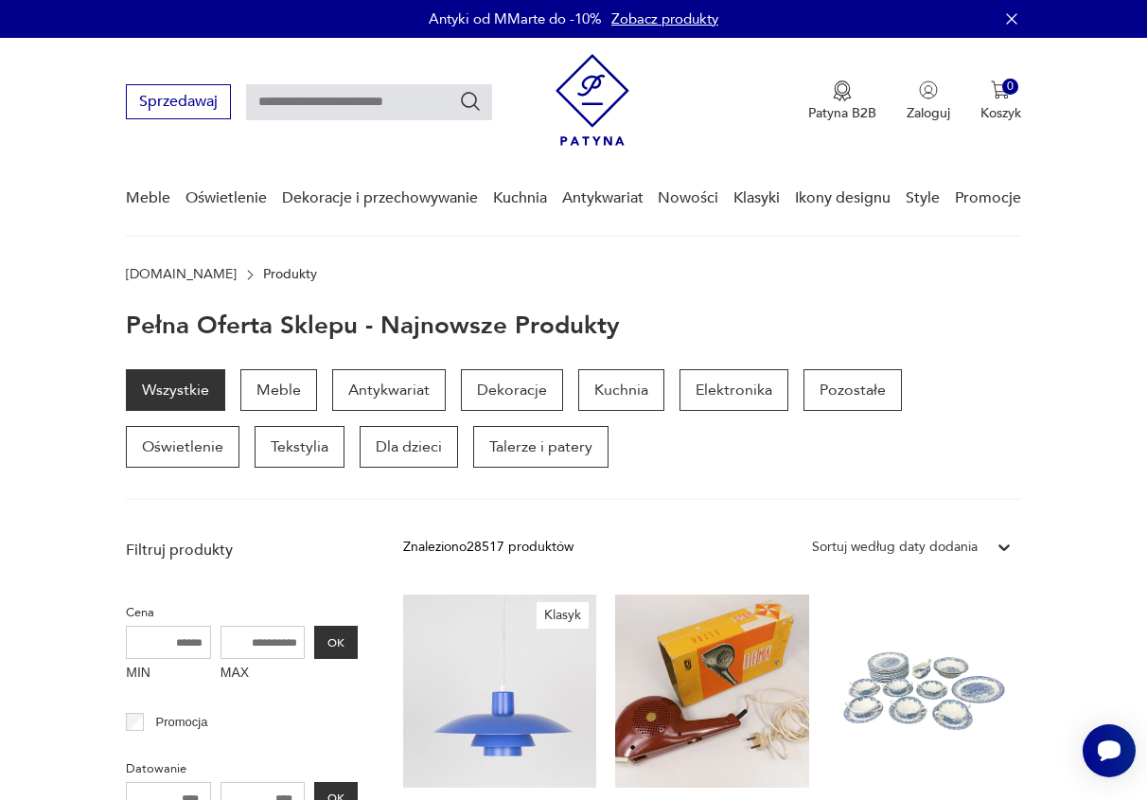
click at [351, 98] on input "text" at bounding box center [369, 102] width 246 height 36
type input "**********"
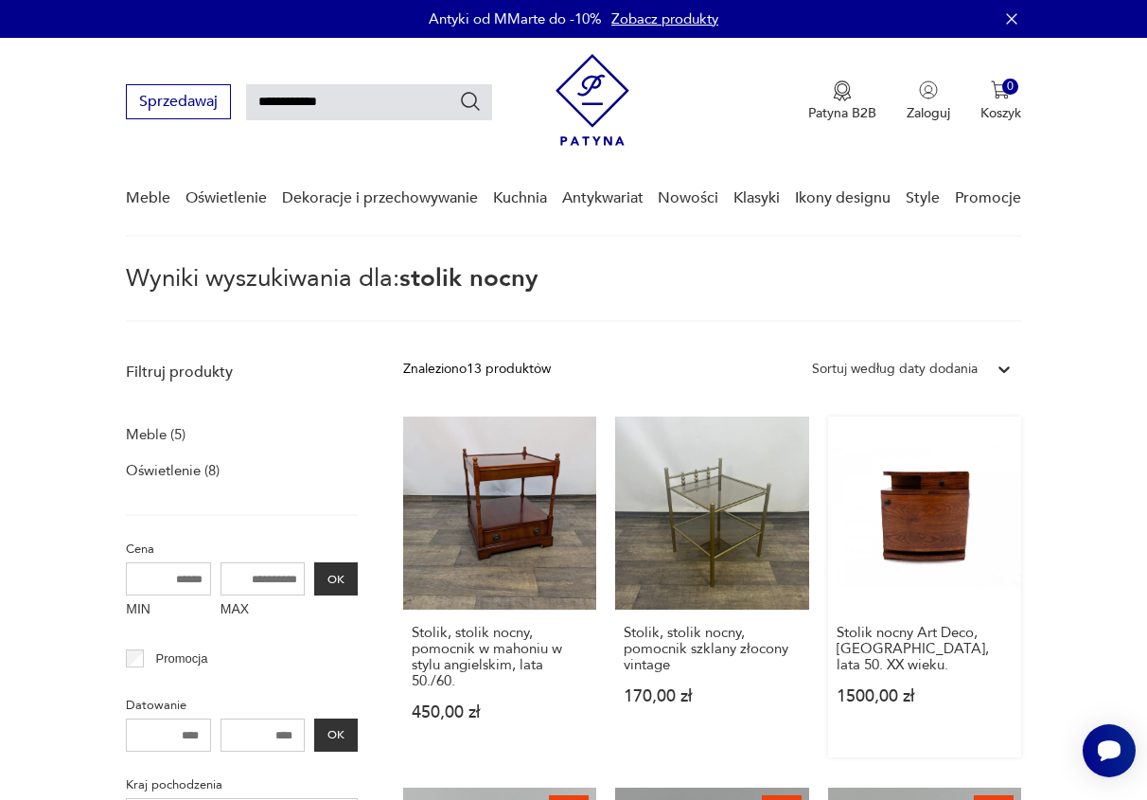
click at [945, 557] on link "Stolik nocny Art Deco, [GEOGRAPHIC_DATA], lata 50. XX wieku. 1500,00 zł" at bounding box center [924, 587] width 193 height 341
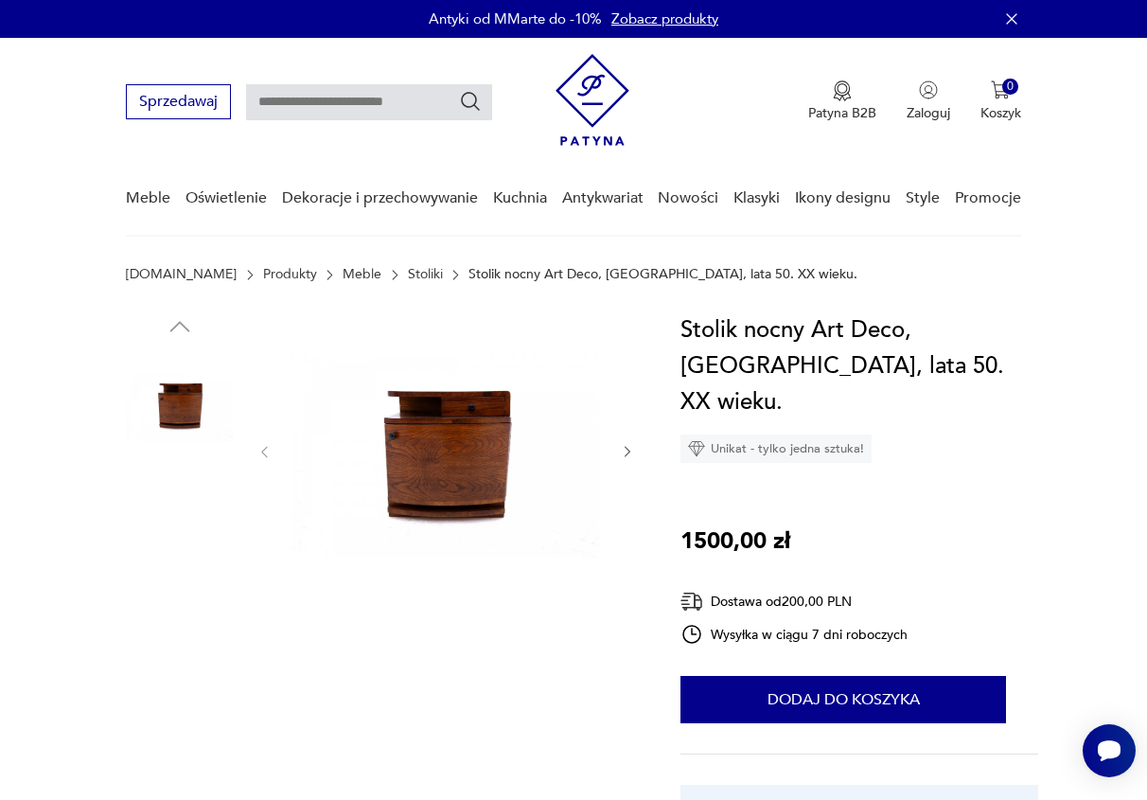
click at [168, 520] on img at bounding box center [180, 525] width 108 height 108
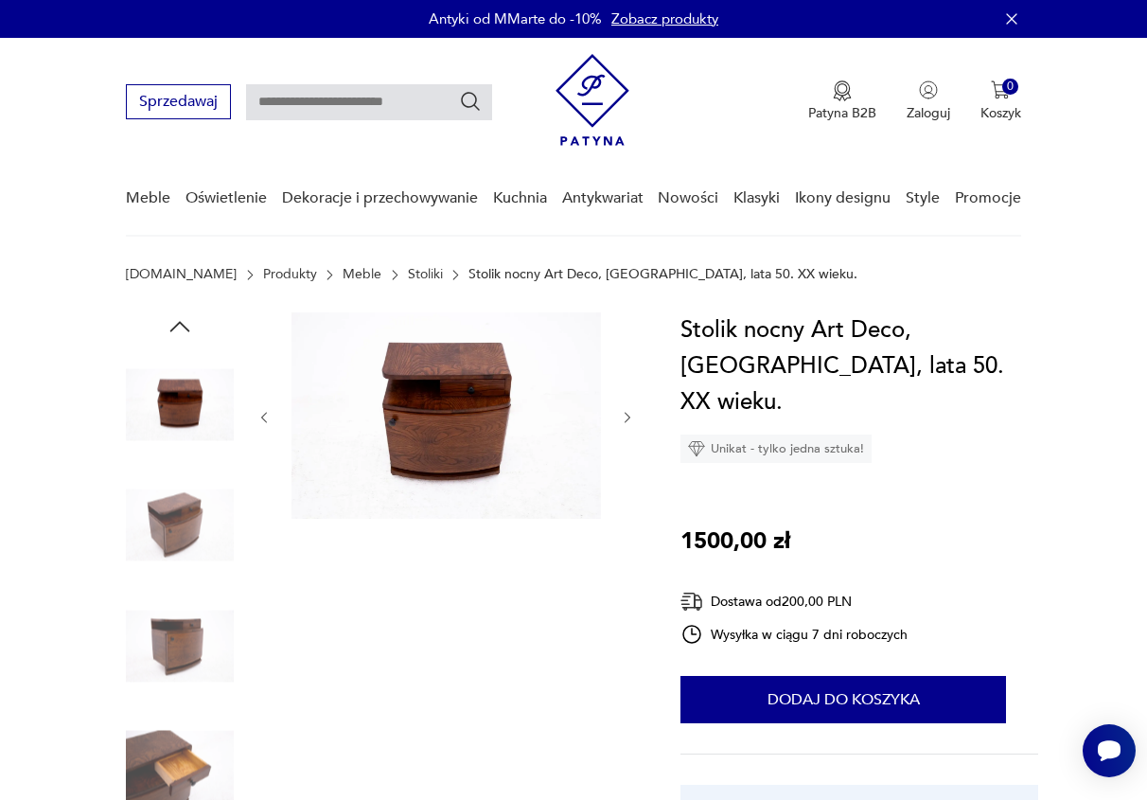
click at [186, 622] on img at bounding box center [180, 646] width 108 height 108
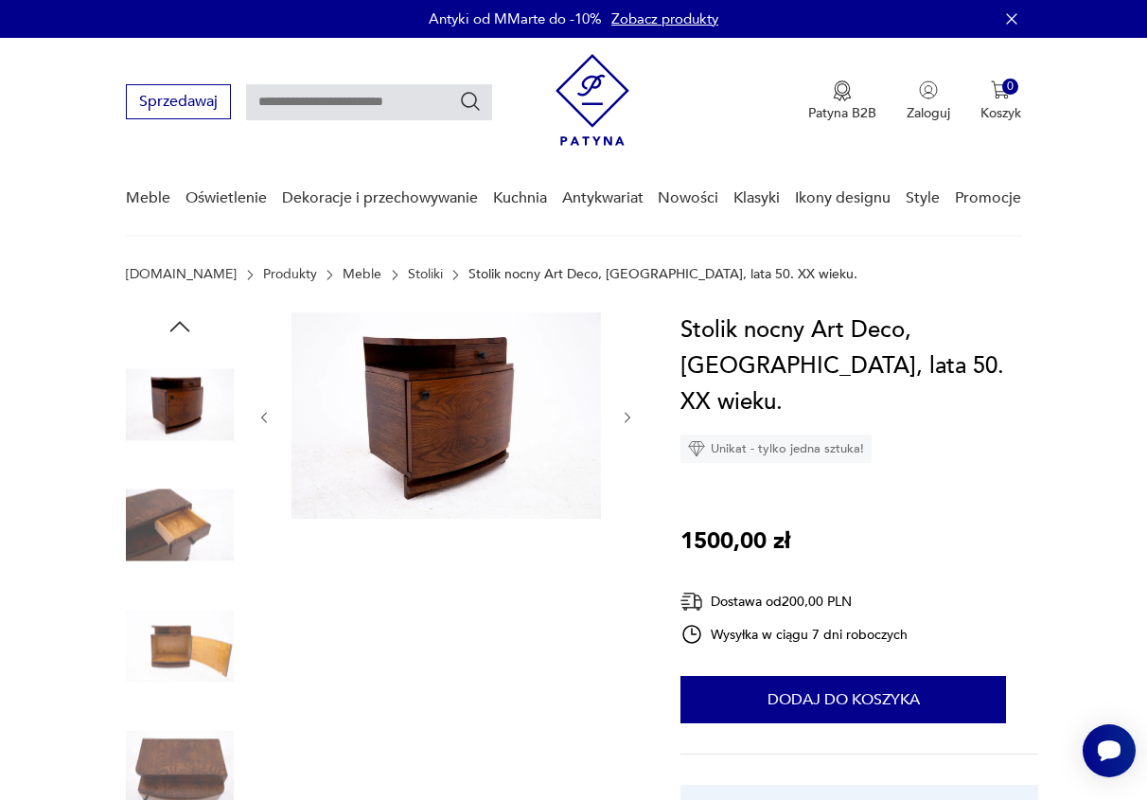
click at [316, 100] on input "text" at bounding box center [369, 102] width 246 height 36
type input "**********"
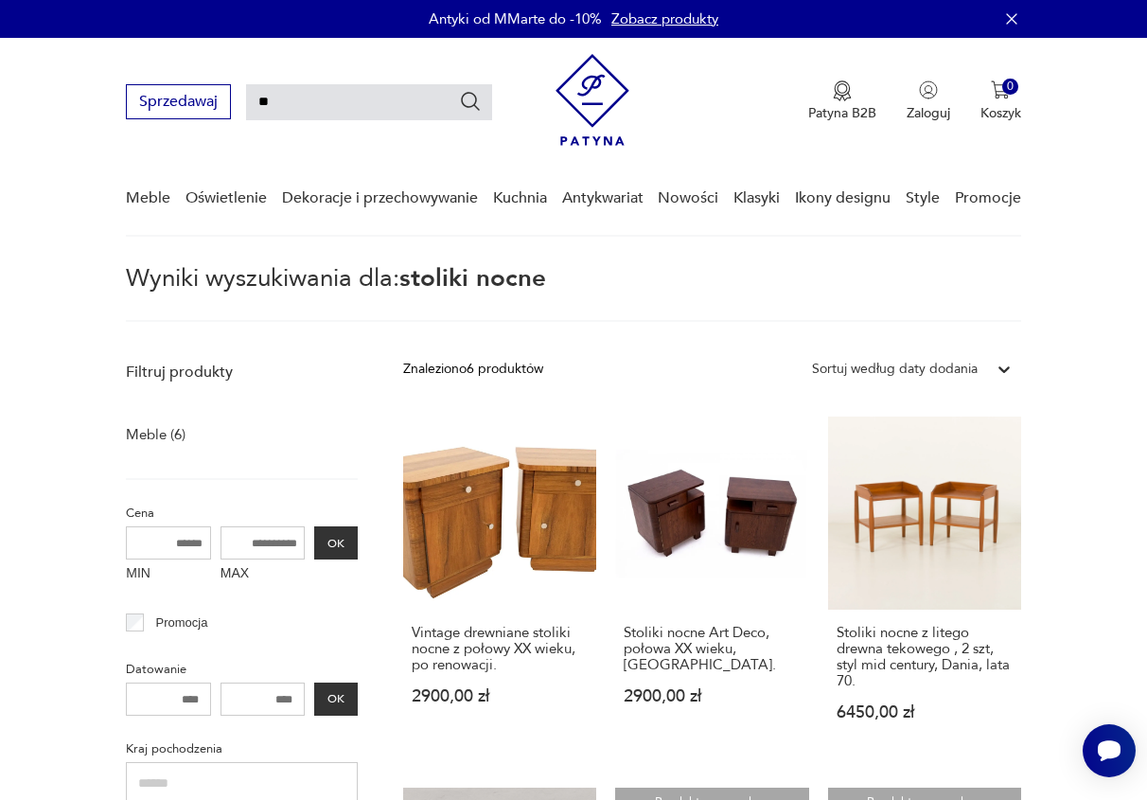
type input "*"
type input "**********"
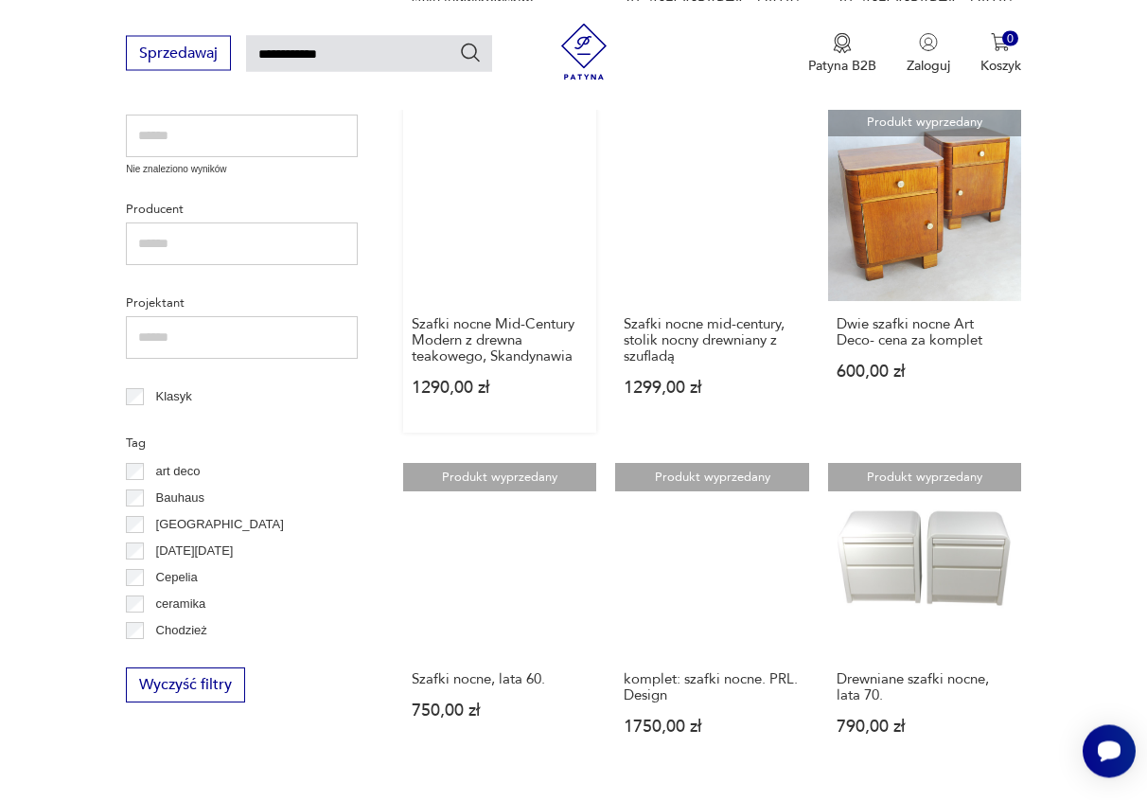
scroll to position [260, 0]
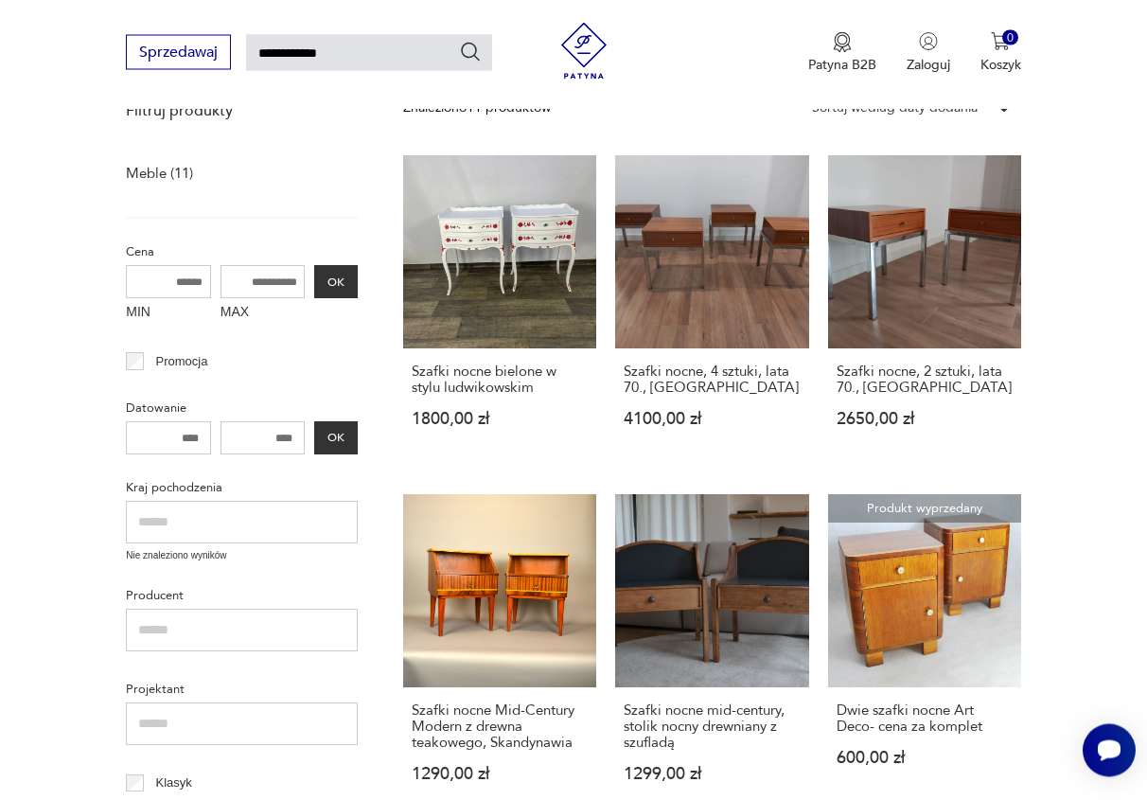
click at [291, 48] on input "**********" at bounding box center [369, 53] width 246 height 36
type input "**********"
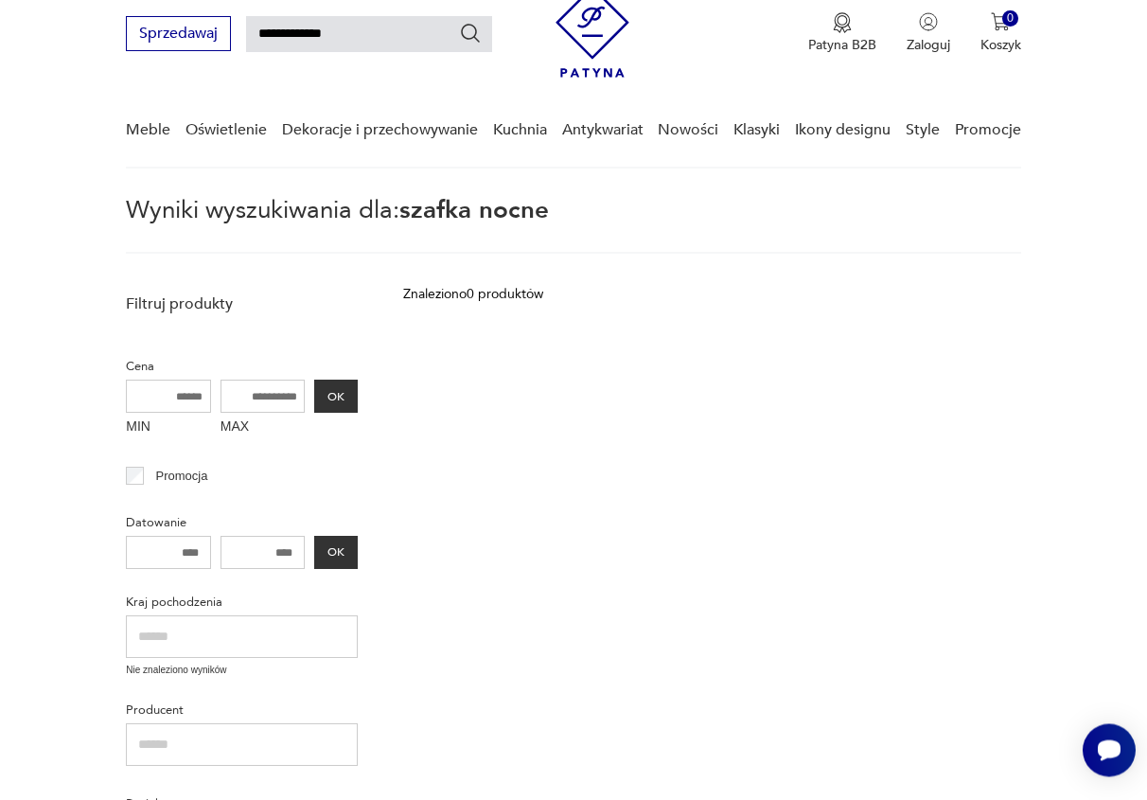
scroll to position [68, 0]
click at [350, 29] on input "**********" at bounding box center [369, 34] width 246 height 36
type input "**********"
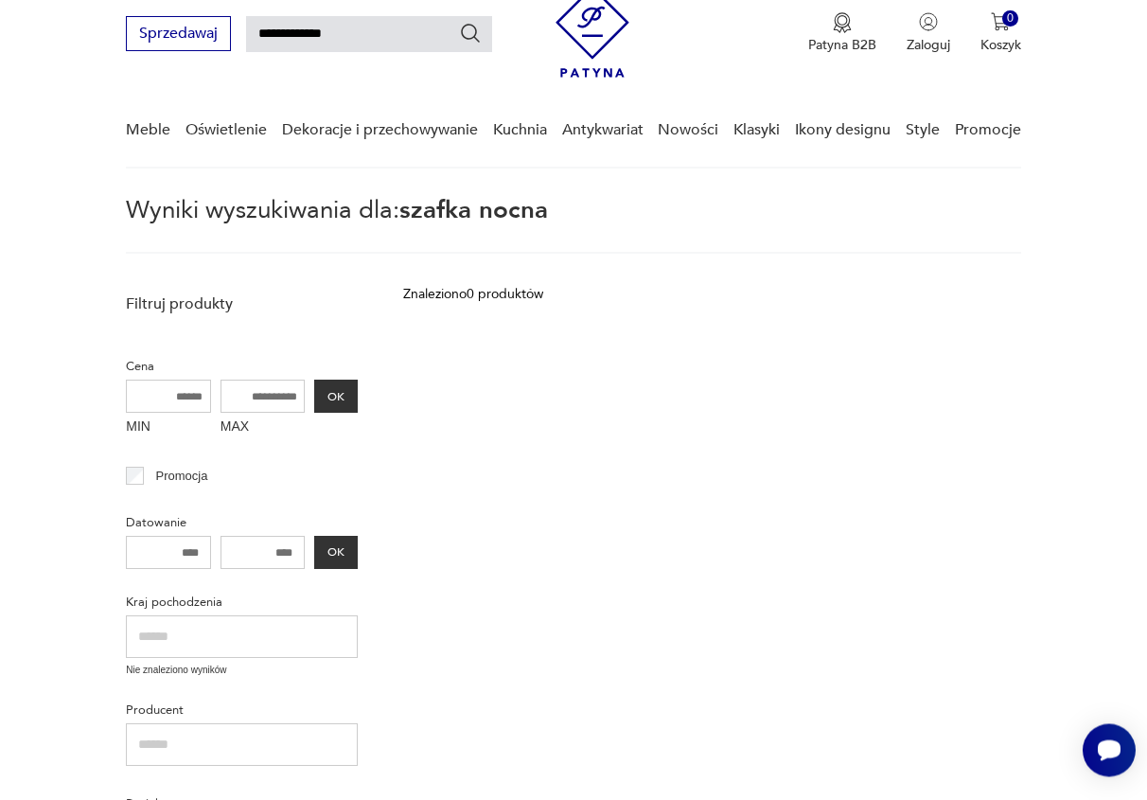
click at [300, 42] on input "**********" at bounding box center [369, 35] width 246 height 36
type input "**********"
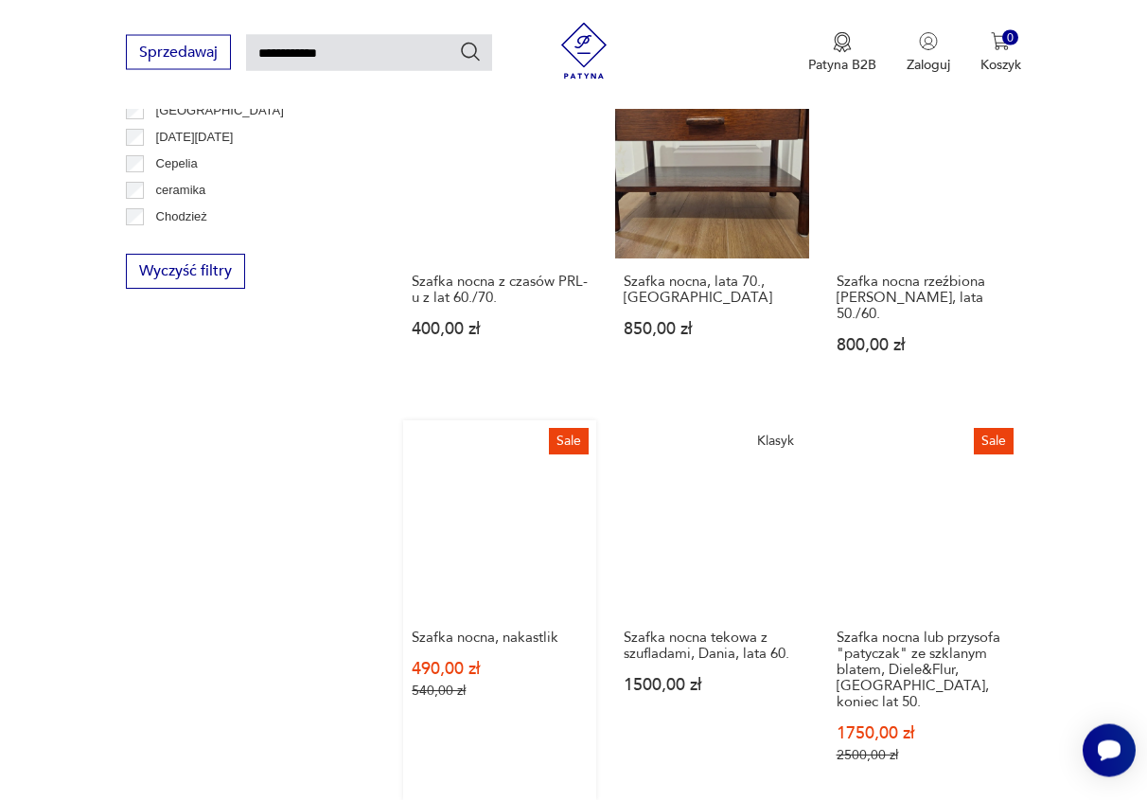
scroll to position [1130, 0]
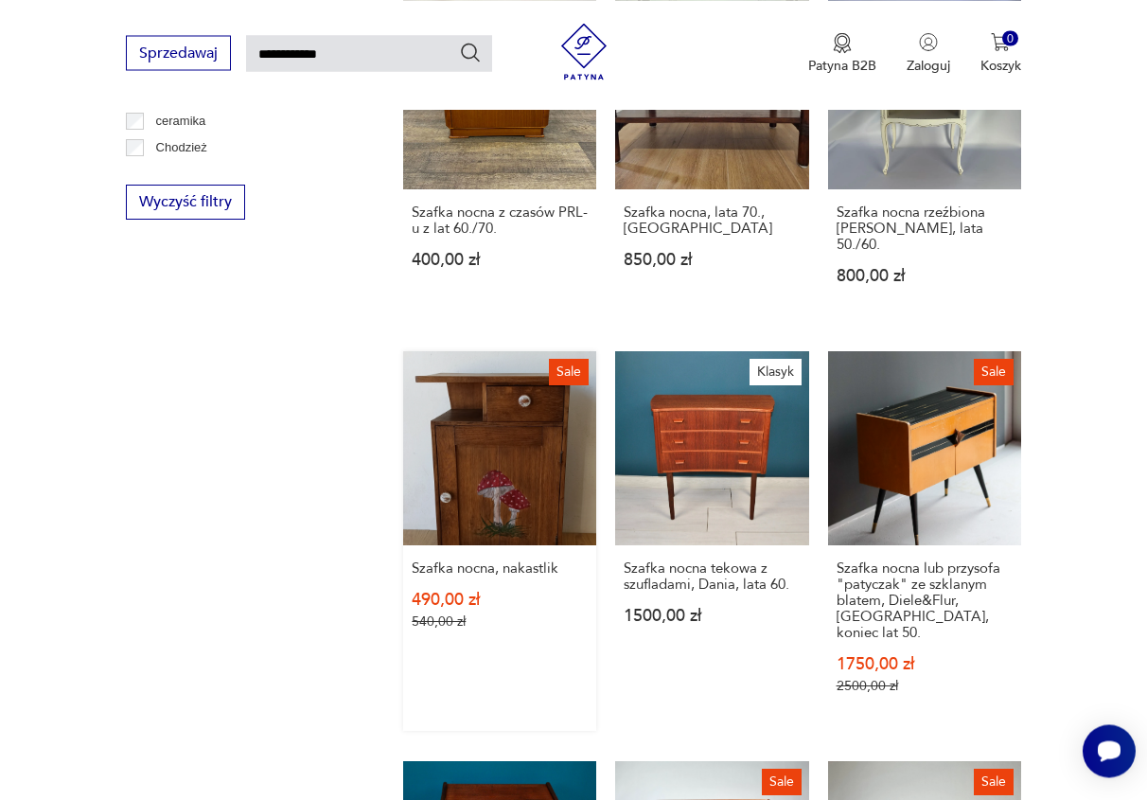
click at [509, 378] on link "Sale Szafka nocna, nakastlik 490,00 zł 540,00 zł" at bounding box center [499, 540] width 193 height 379
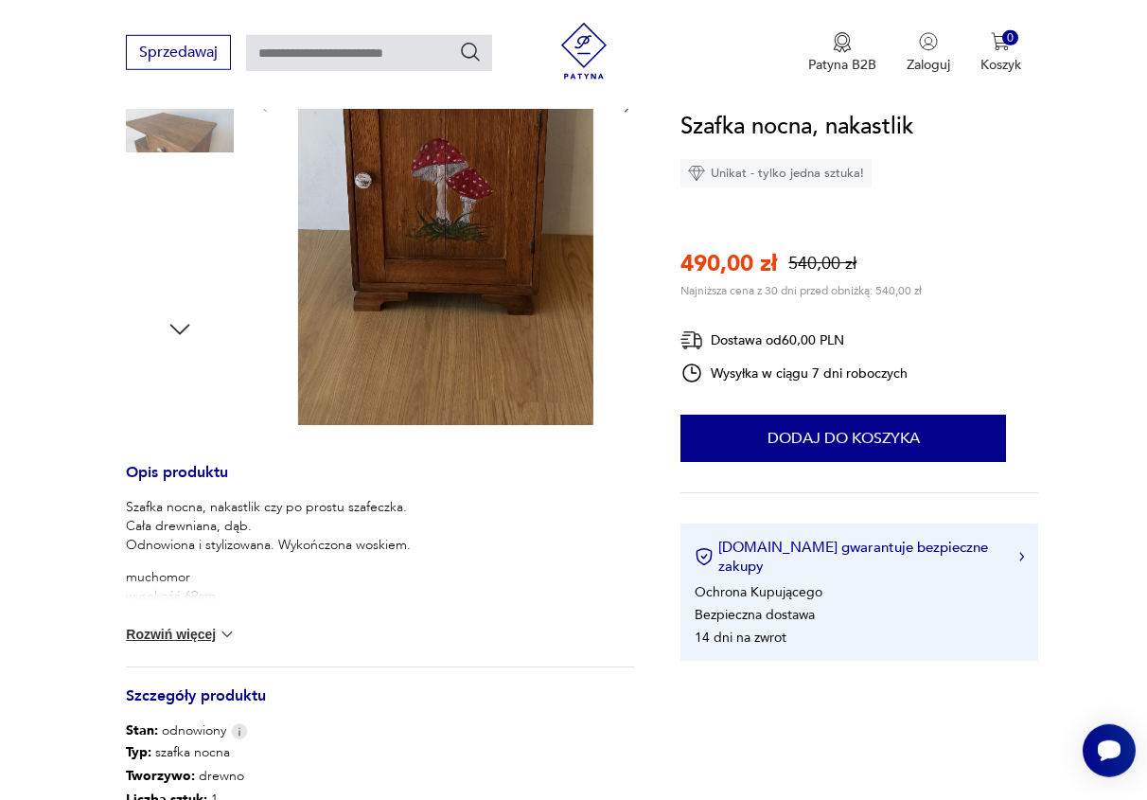
scroll to position [598, 0]
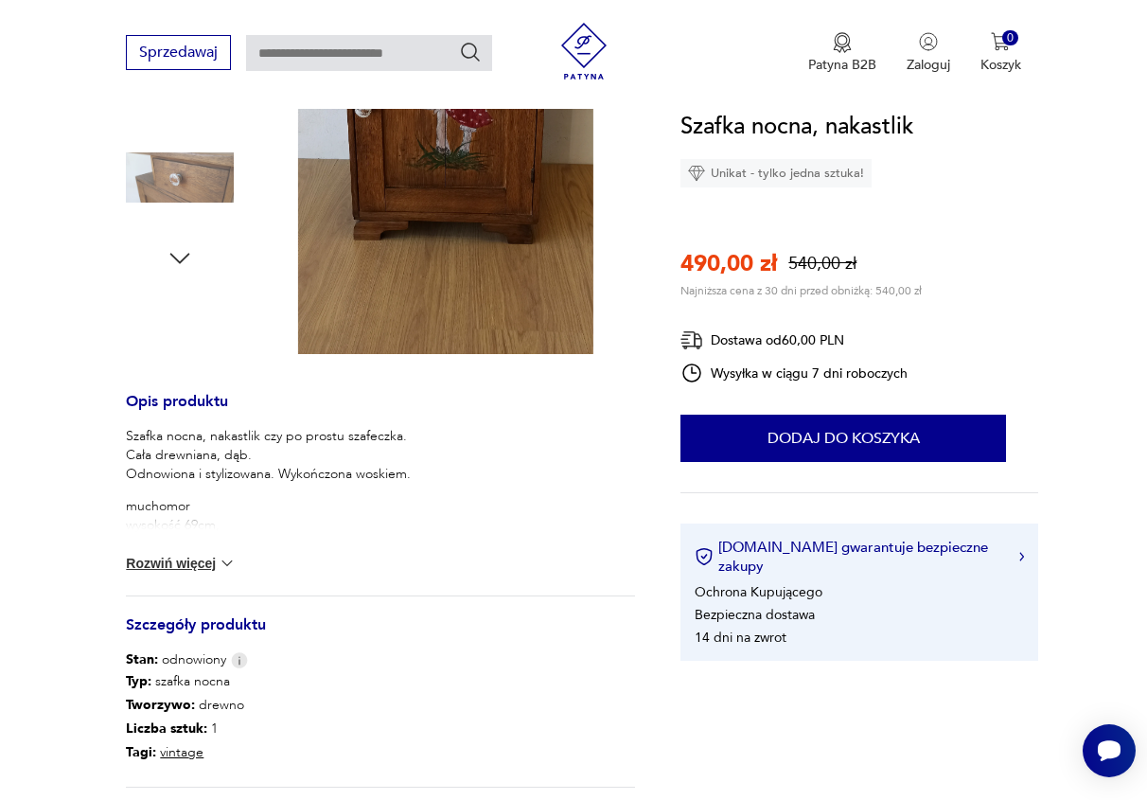
click at [200, 571] on button "Rozwiń więcej" at bounding box center [181, 563] width 110 height 19
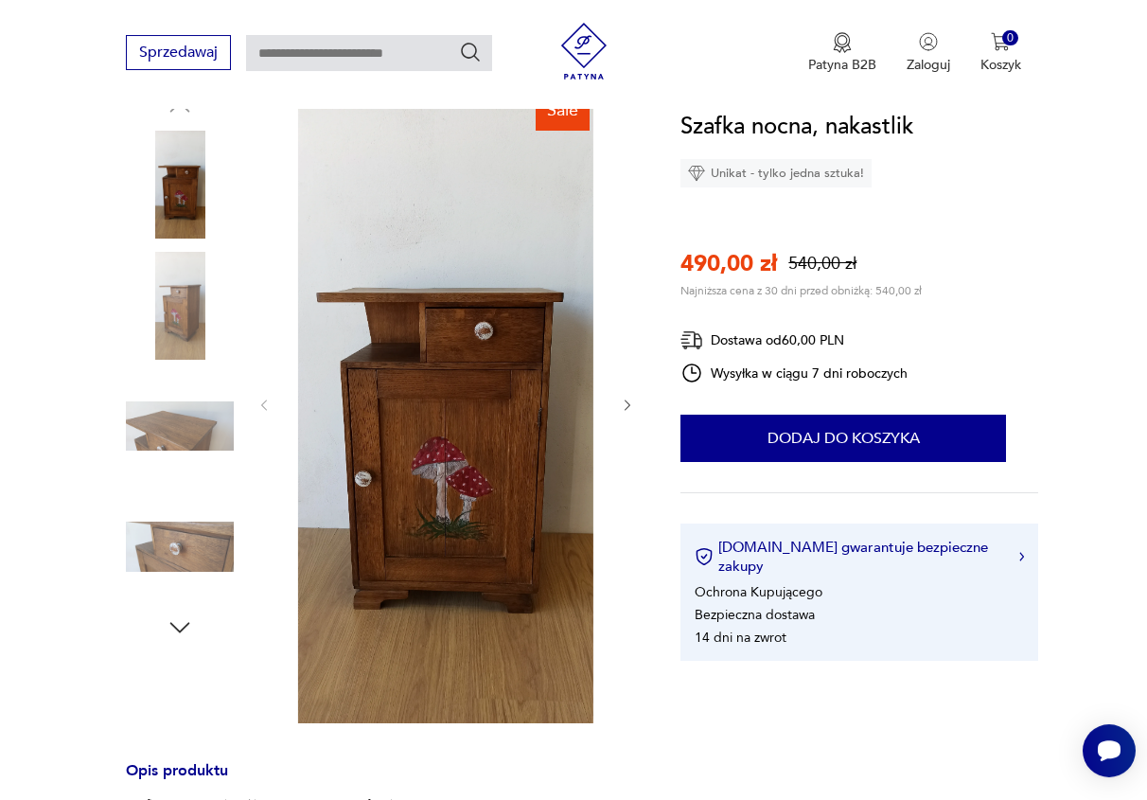
scroll to position [212, 0]
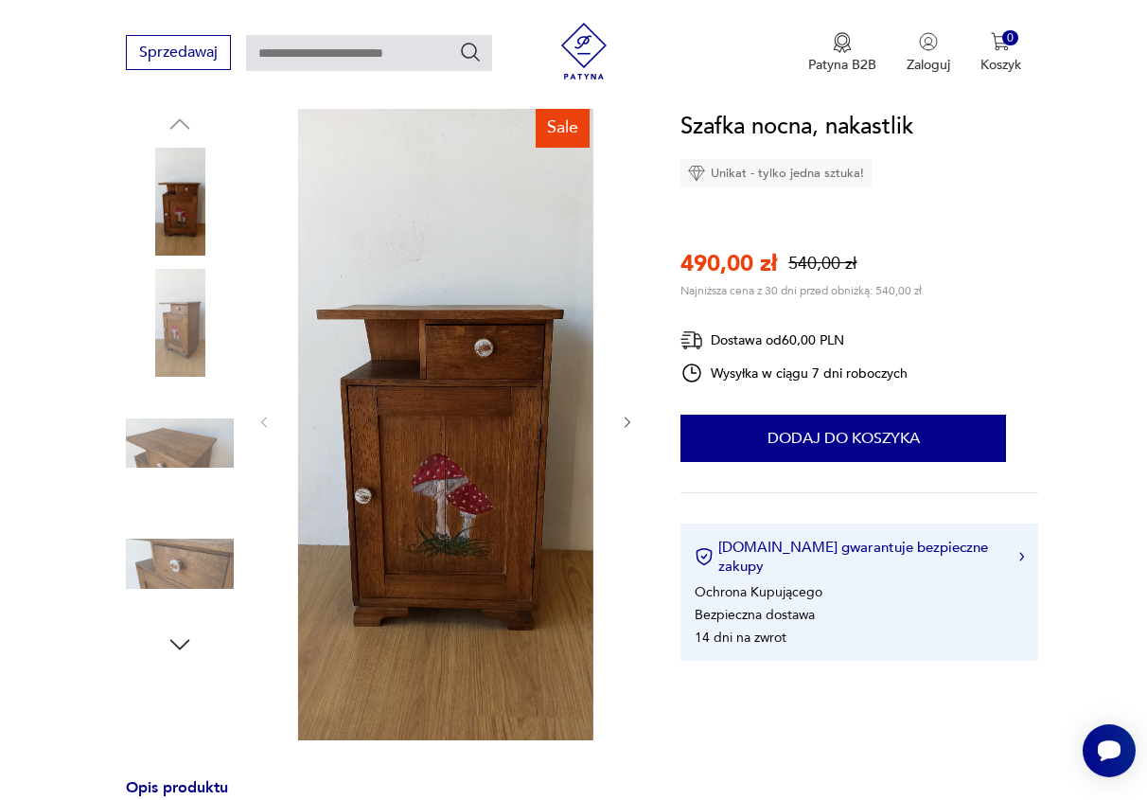
click at [628, 421] on icon "button" at bounding box center [627, 422] width 15 height 15
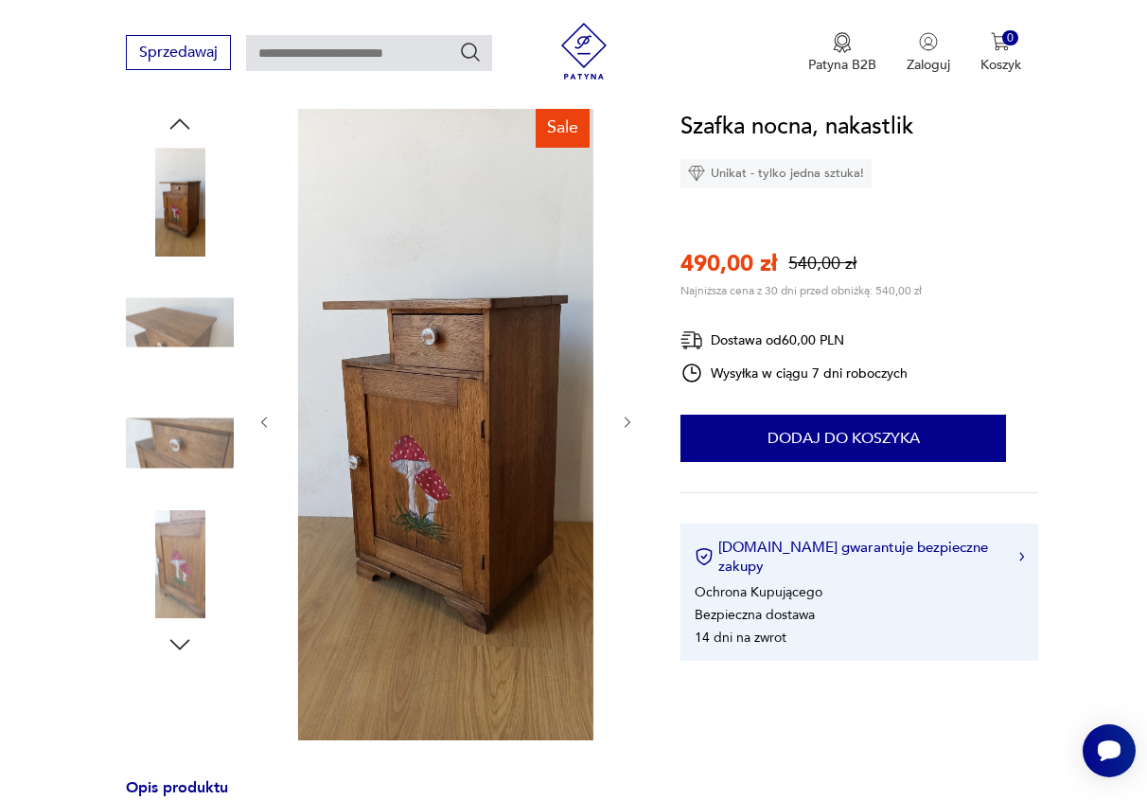
click at [628, 421] on icon "button" at bounding box center [627, 422] width 15 height 15
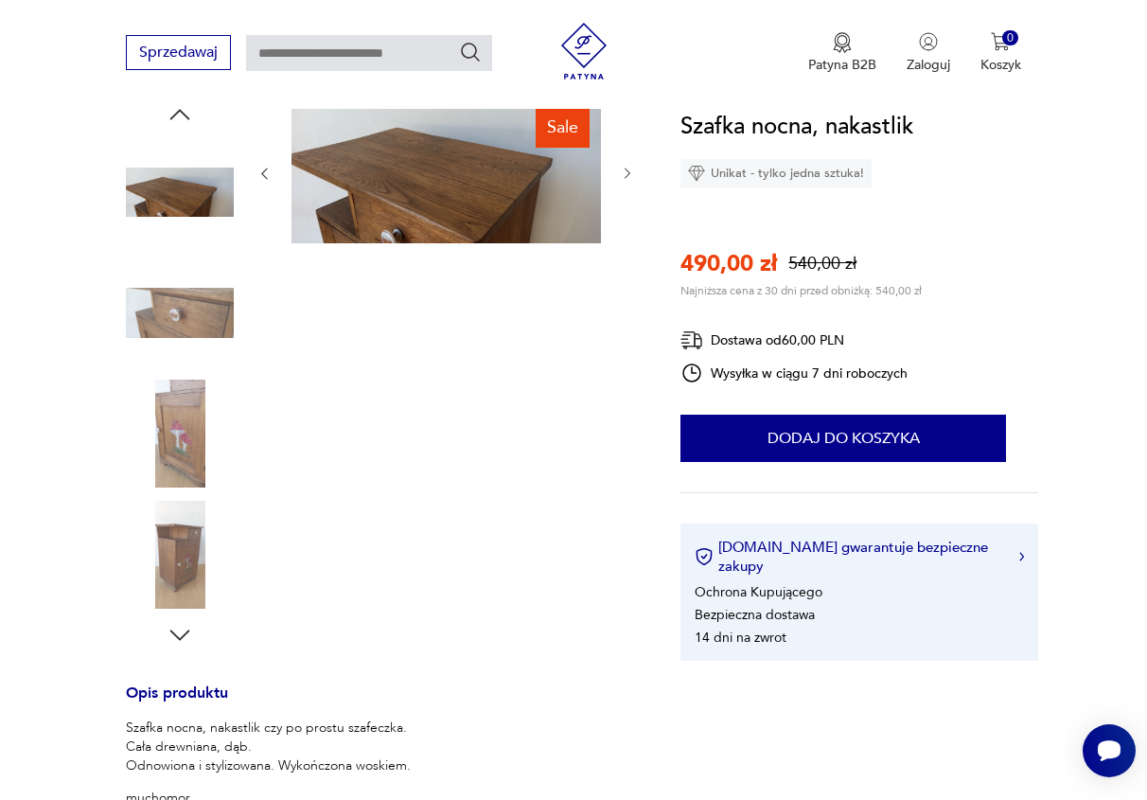
click at [173, 450] on img at bounding box center [180, 434] width 108 height 108
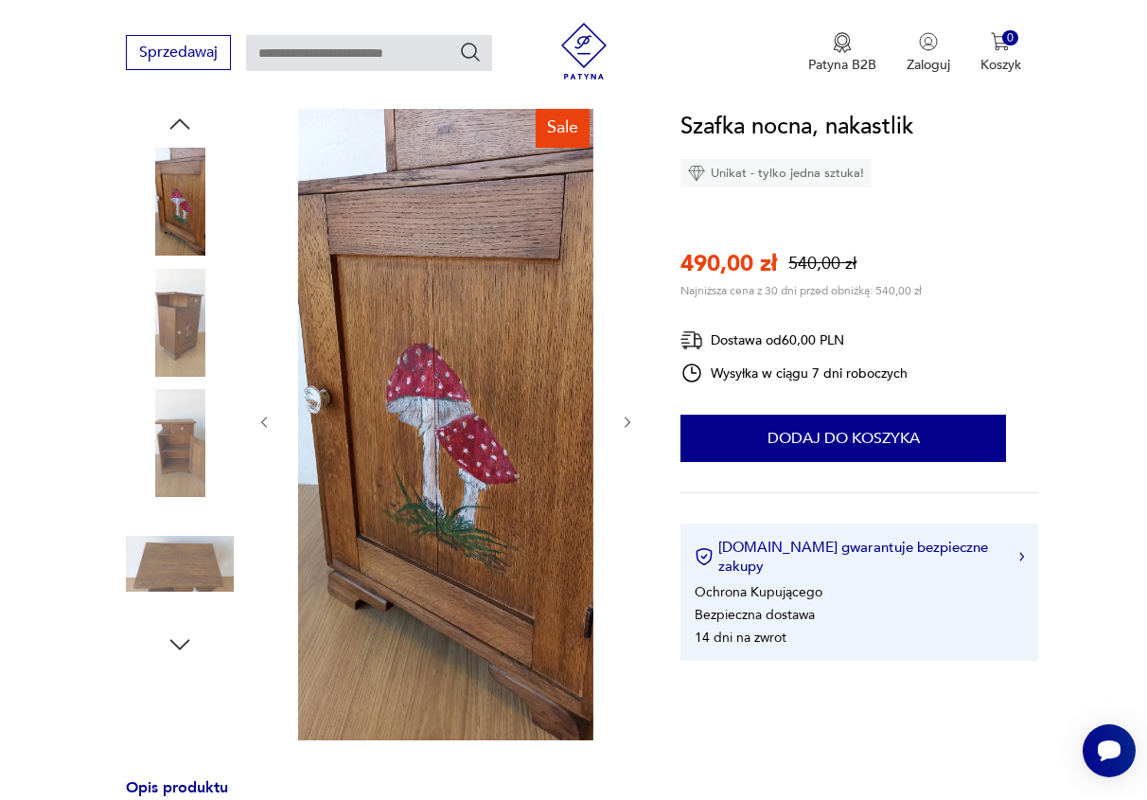
click at [629, 419] on icon "button" at bounding box center [627, 422] width 15 height 15
